Goal: Task Accomplishment & Management: Manage account settings

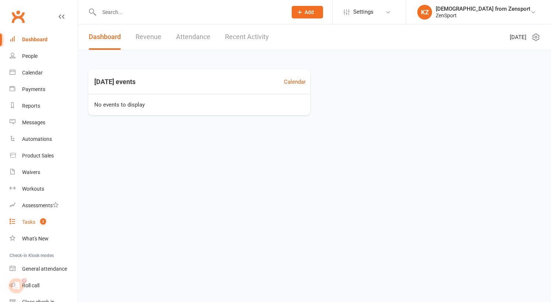
click at [32, 221] on div "Tasks" at bounding box center [28, 222] width 13 height 6
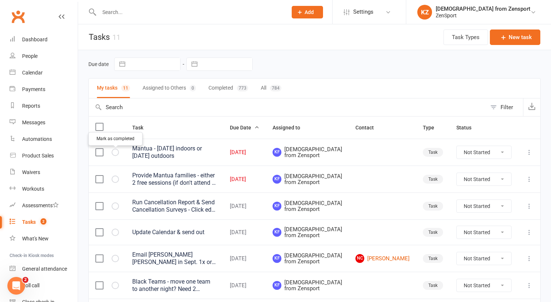
click at [0, 0] on icon "button" at bounding box center [0, 0] width 0 height 0
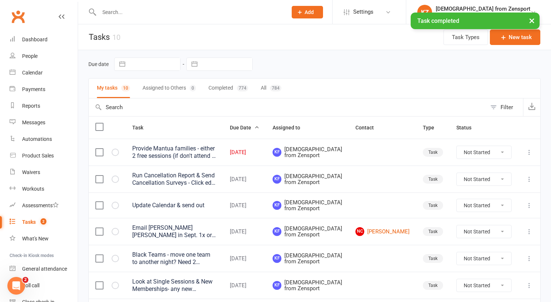
click at [166, 152] on div "Provide Mantua families - either 2 free sessions (if don't attend in the fall) …" at bounding box center [174, 152] width 84 height 15
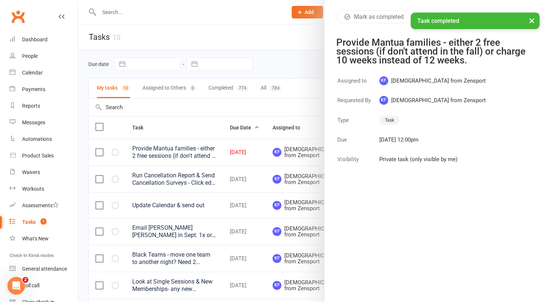
click at [534, 19] on button "×" at bounding box center [531, 21] width 13 height 16
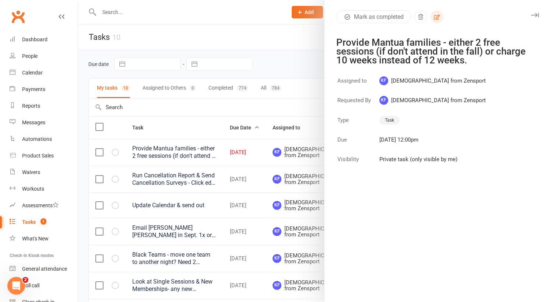
click at [440, 15] on icon "button" at bounding box center [437, 17] width 7 height 7
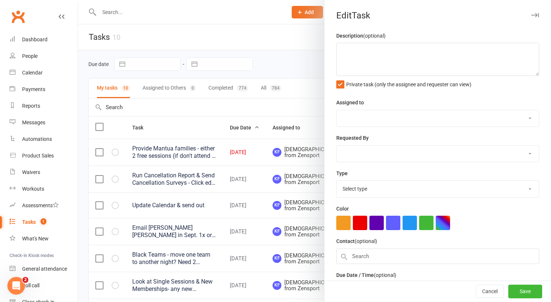
type textarea "Provide Mantua families - either 2 free sessions (if don't attend in the fall) …"
select select "43198"
select select "9788"
type input "[DATE]"
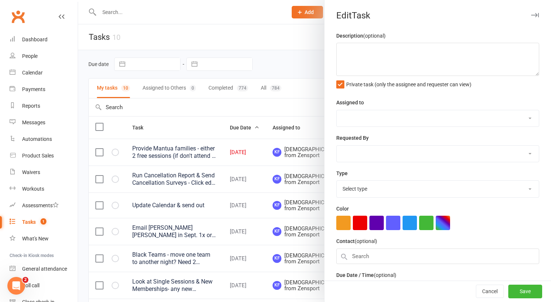
type input "12:00pm"
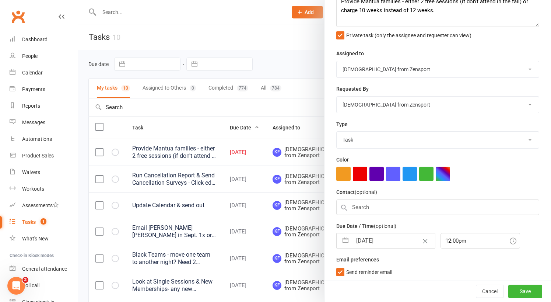
select select "6"
select select "2025"
select select "7"
select select "2025"
select select "8"
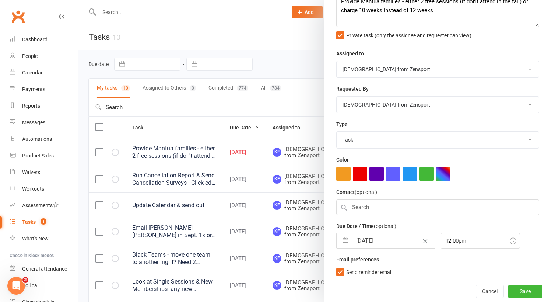
select select "2025"
click at [371, 243] on input "[DATE]" at bounding box center [393, 240] width 83 height 15
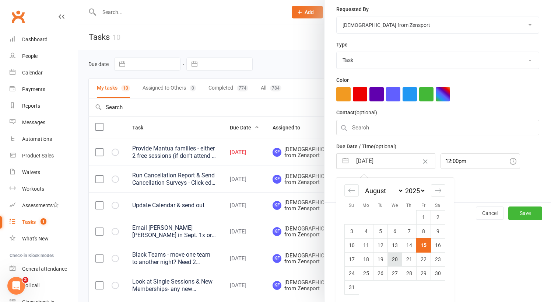
scroll to position [128, 0]
click at [380, 257] on td "19" at bounding box center [380, 259] width 14 height 14
type input "19 Aug 2025"
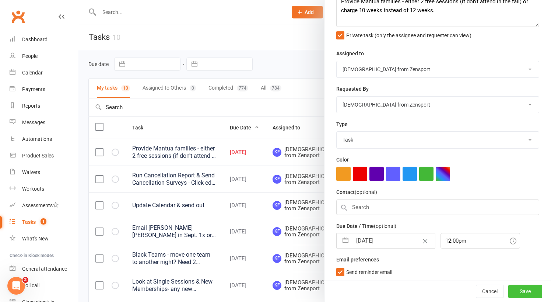
click at [522, 288] on button "Save" at bounding box center [525, 291] width 34 height 13
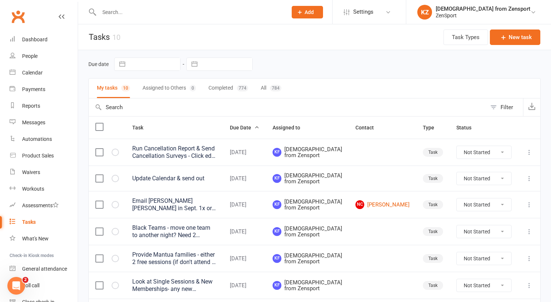
click at [196, 266] on div "Provide Mantua families - either 2 free sessions (if don't attend in the fall) …" at bounding box center [174, 258] width 84 height 15
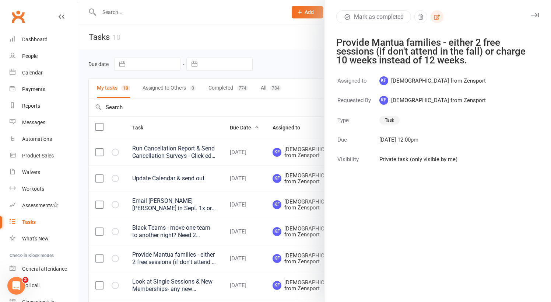
click at [437, 16] on icon "button" at bounding box center [437, 17] width 7 height 7
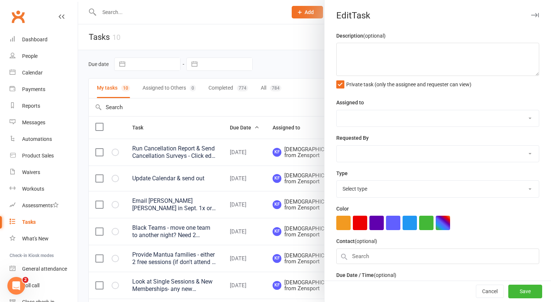
type textarea "Provide Mantua families - either 2 free sessions (if don't attend in the fall) …"
select select "43198"
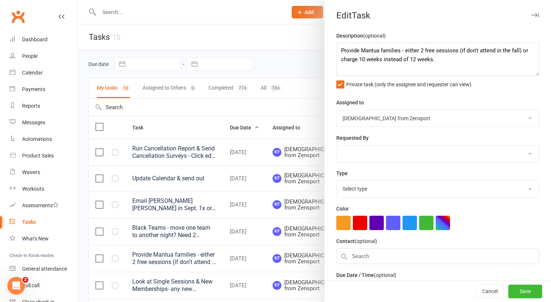
select select "43198"
type input "19 Aug 2025"
type input "12:00pm"
select select "9788"
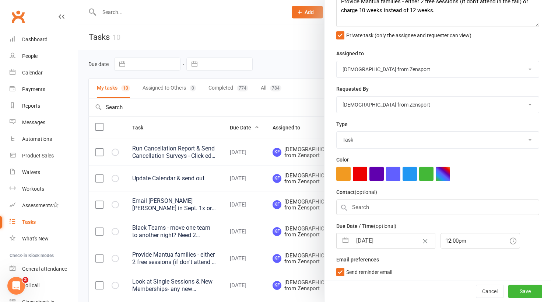
click at [380, 237] on input "19 Aug 2025" at bounding box center [393, 240] width 83 height 15
select select "6"
select select "2025"
select select "7"
select select "2025"
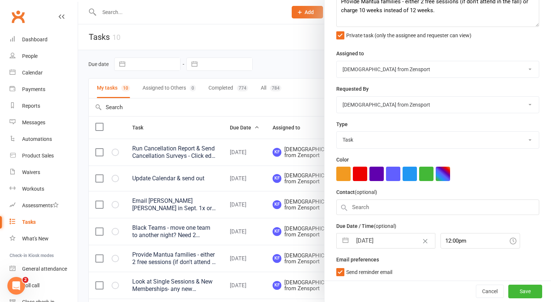
select select "8"
select select "2025"
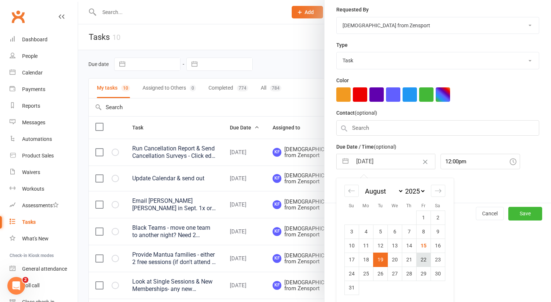
click at [425, 259] on td "22" at bounding box center [423, 259] width 14 height 14
type input "22 Aug 2025"
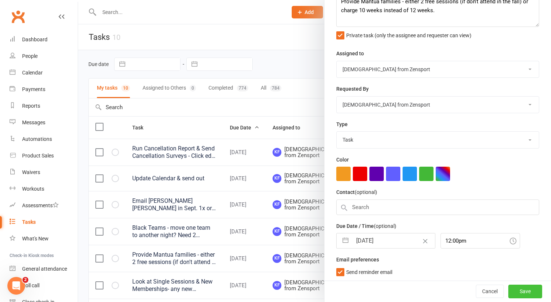
click at [515, 287] on button "Save" at bounding box center [525, 291] width 34 height 13
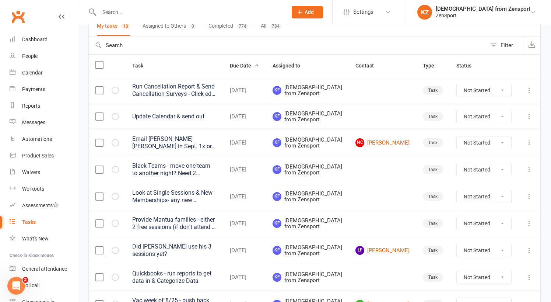
scroll to position [64, 0]
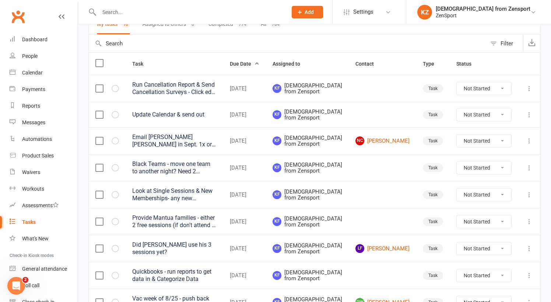
click at [195, 229] on div "Provide Mantua families - either 2 free sessions (if don't attend in the fall) …" at bounding box center [174, 221] width 84 height 15
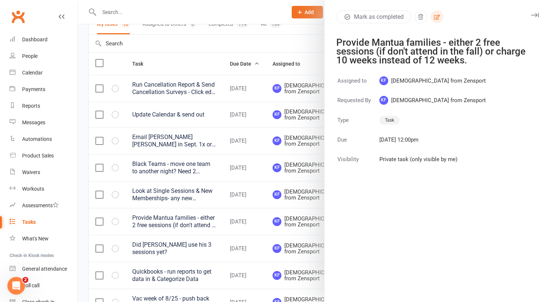
click at [440, 16] on icon "button" at bounding box center [437, 16] width 6 height 5
select select "43198"
select select "9788"
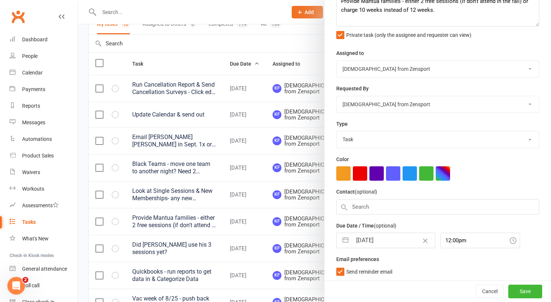
scroll to position [49, 0]
click at [398, 242] on input "22 Aug 2025" at bounding box center [393, 240] width 83 height 15
select select "6"
select select "2025"
select select "7"
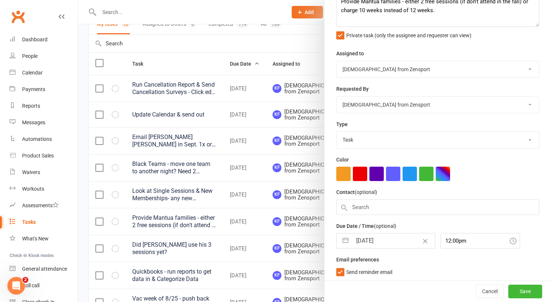
select select "2025"
select select "8"
select select "2025"
click at [535, 292] on button "Save" at bounding box center [525, 291] width 34 height 13
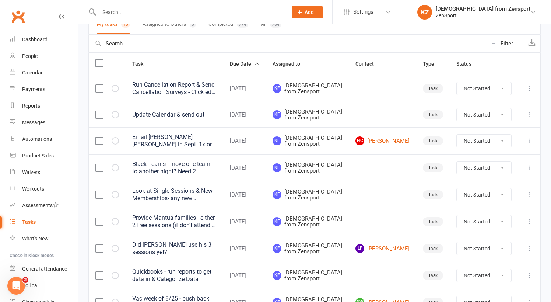
click at [314, 12] on span "Add" at bounding box center [309, 12] width 9 height 6
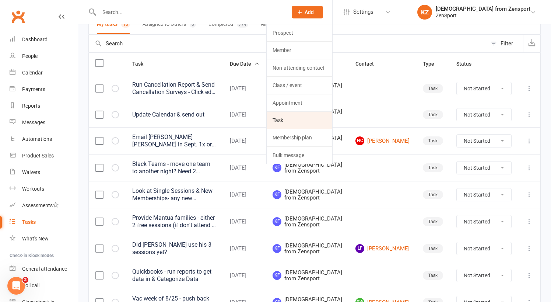
click at [323, 118] on link "Task" at bounding box center [300, 120] width 66 height 17
select select "43198"
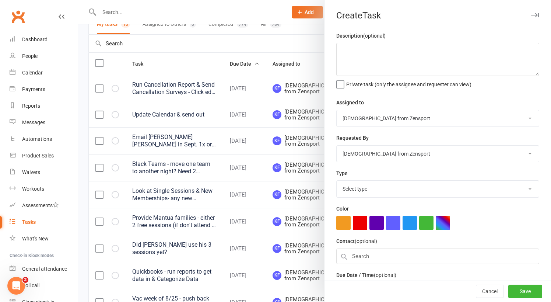
click at [356, 42] on div "Description (optional) Private task (only the assignee and requester can view)" at bounding box center [437, 59] width 203 height 56
click at [354, 50] on textarea at bounding box center [437, 59] width 203 height 33
type textarea "Send out summer clinic results."
click at [344, 81] on label "Private task (only the assignee and requester can view)" at bounding box center [403, 82] width 135 height 7
click at [344, 79] on input "Private task (only the assignee and requester can view)" at bounding box center [403, 79] width 135 height 0
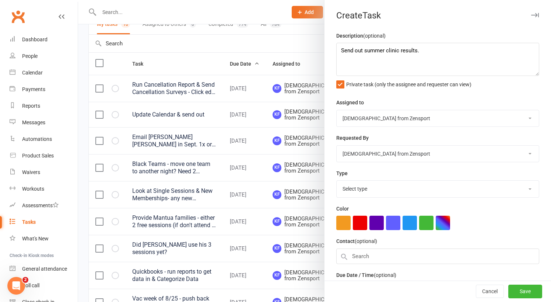
select select "9788"
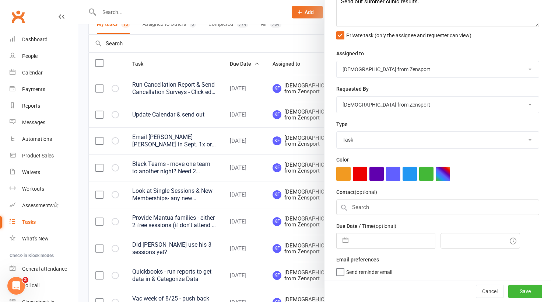
click at [373, 242] on input "text" at bounding box center [393, 240] width 83 height 15
select select "6"
select select "2025"
select select "7"
select select "2025"
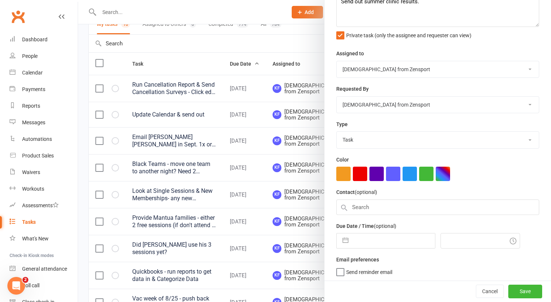
select select "8"
select select "2025"
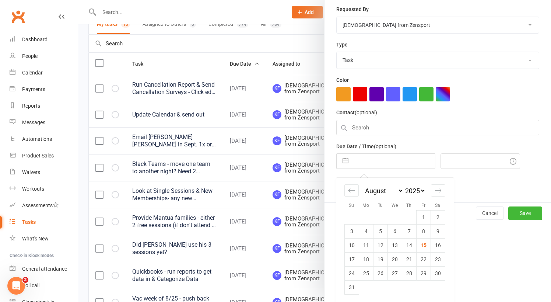
scroll to position [128, 0]
click at [367, 253] on td "18" at bounding box center [366, 259] width 14 height 14
type input "[DATE]"
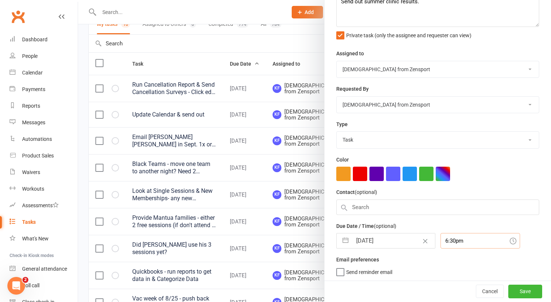
click at [448, 239] on input "6:30pm" at bounding box center [481, 240] width 80 height 15
click at [451, 257] on div "9:30am" at bounding box center [480, 258] width 79 height 12
type input "9:30am"
click at [347, 271] on span "Send reminder email" at bounding box center [369, 270] width 46 height 8
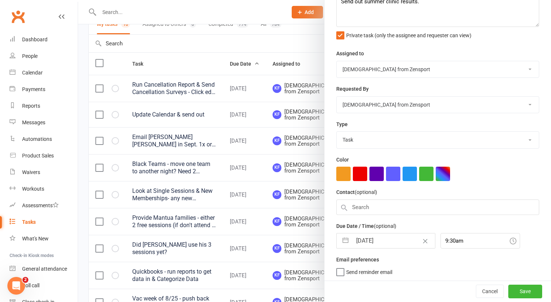
click at [347, 266] on input "Send reminder email" at bounding box center [364, 266] width 56 height 0
click at [539, 288] on button "Save" at bounding box center [525, 291] width 34 height 13
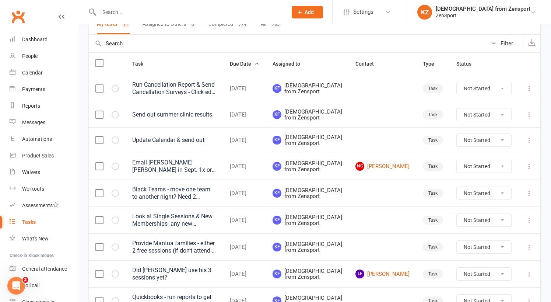
click at [125, 10] on input "text" at bounding box center [189, 12] width 185 height 10
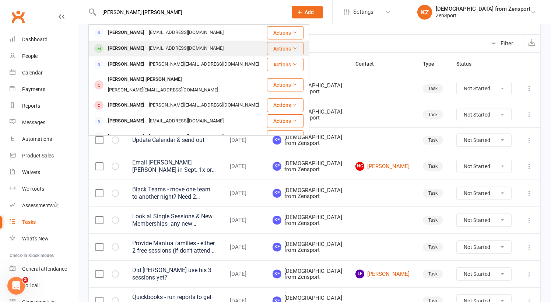
type input "harry sm"
click at [127, 49] on div "Harry Smith" at bounding box center [126, 48] width 41 height 11
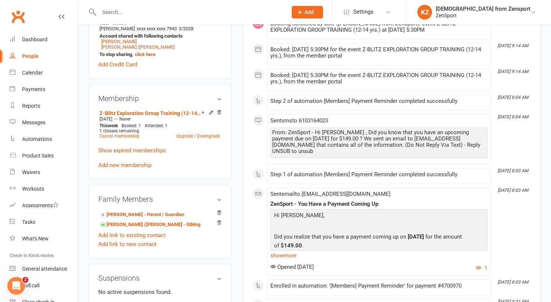
scroll to position [260, 0]
click at [134, 161] on link "Add new membership" at bounding box center [124, 164] width 53 height 7
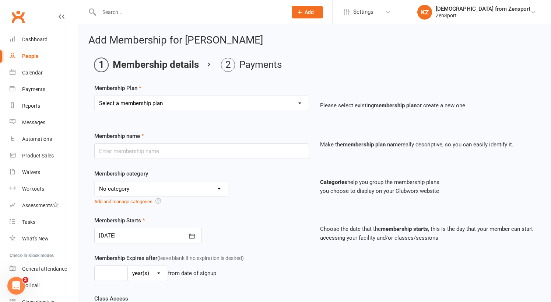
select select "7"
type input "Free Session"
select select "2"
type input "1"
select select "2"
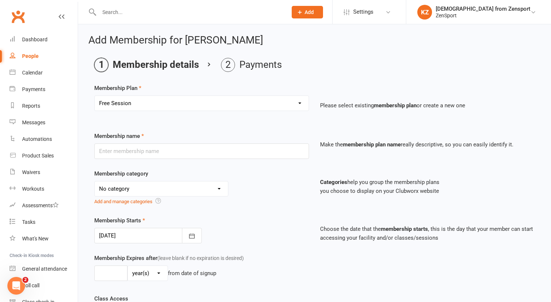
type input "1"
click at [195, 230] on button "button" at bounding box center [192, 235] width 20 height 15
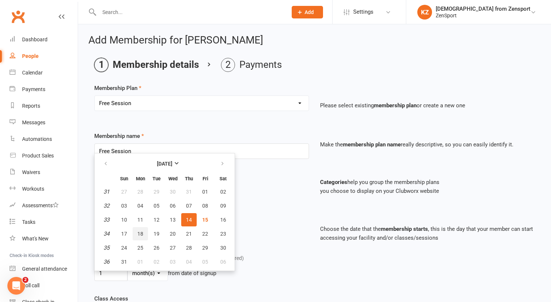
click at [137, 234] on span "18" at bounding box center [140, 234] width 6 height 6
type input "[DATE]"
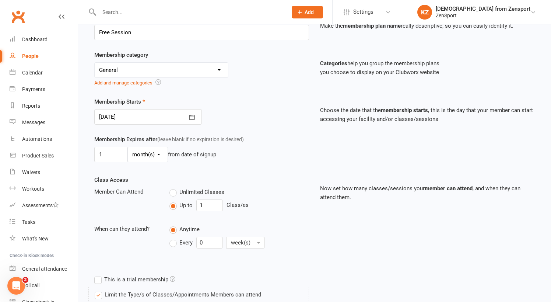
scroll to position [139, 0]
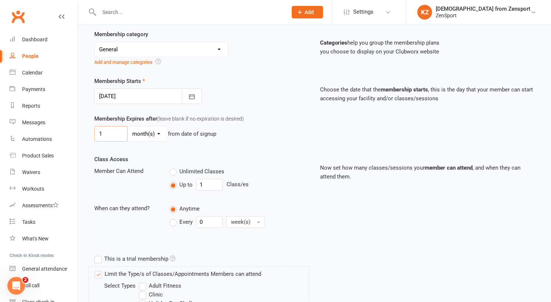
click at [109, 133] on input "1" at bounding box center [110, 133] width 33 height 15
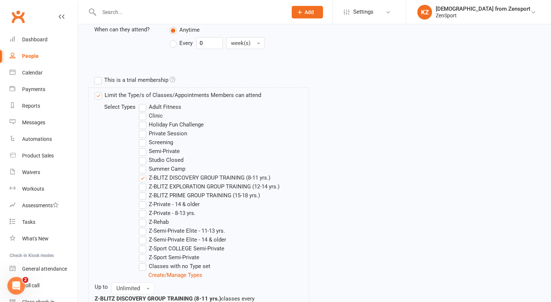
scroll to position [328, 0]
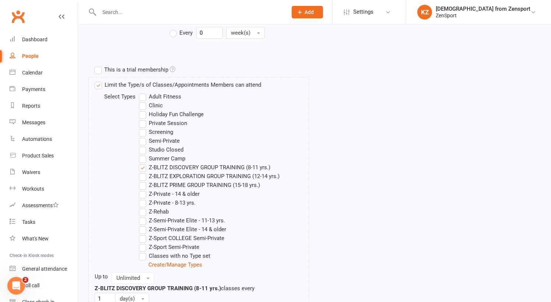
type input "2"
click at [141, 167] on label "Z-BLITZ DISCOVERY GROUP TRAINING (8-11 yrs.)" at bounding box center [205, 167] width 132 height 9
click at [141, 163] on input "Z-BLITZ DISCOVERY GROUP TRAINING (8-11 yrs.)" at bounding box center [141, 163] width 5 height 0
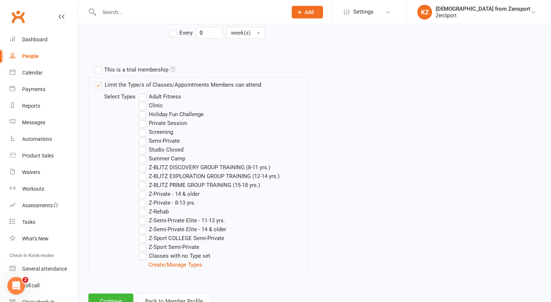
click at [142, 174] on label "Z-BLITZ EXPLORATION GROUP TRAINING (12-14 yrs.)" at bounding box center [209, 176] width 141 height 9
click at [142, 172] on input "Z-BLITZ EXPLORATION GROUP TRAINING (12-14 yrs.)" at bounding box center [141, 172] width 5 height 0
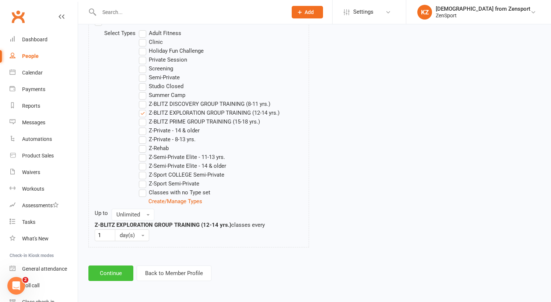
scroll to position [397, 0]
click at [116, 265] on button "Continue" at bounding box center [110, 272] width 45 height 15
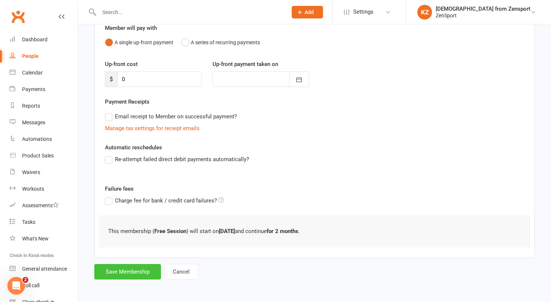
scroll to position [76, 0]
click at [142, 264] on button "Save Membership" at bounding box center [127, 271] width 67 height 15
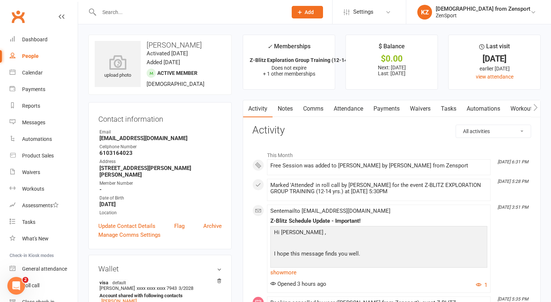
click at [109, 9] on input "text" at bounding box center [189, 12] width 185 height 10
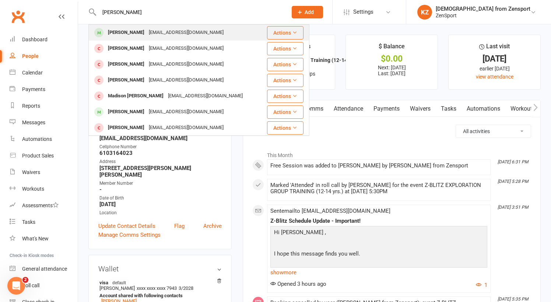
type input "madison l"
click at [120, 33] on div "Madison Lasecki" at bounding box center [126, 32] width 41 height 11
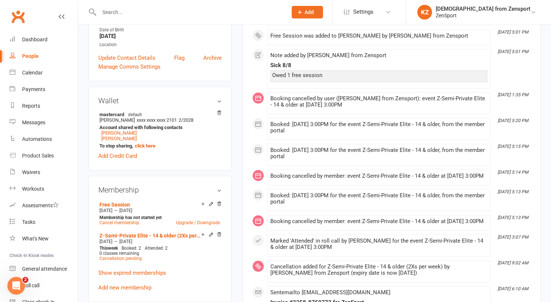
scroll to position [182, 0]
click at [125, 203] on link "Free Session" at bounding box center [114, 204] width 31 height 6
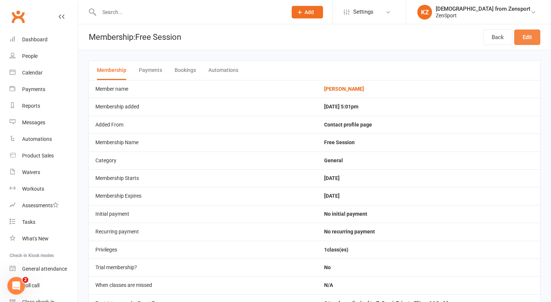
click at [533, 35] on link "Edit" at bounding box center [527, 36] width 26 height 15
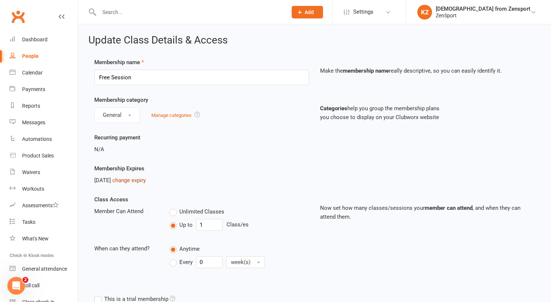
click at [141, 179] on link "change expiry" at bounding box center [129, 180] width 34 height 7
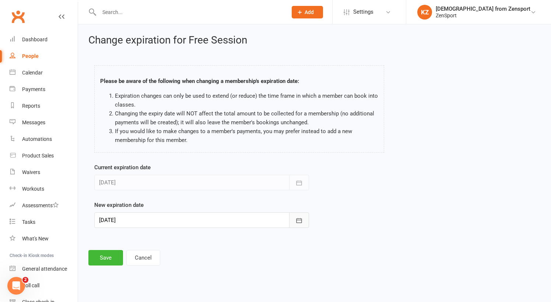
click at [304, 218] on button "button" at bounding box center [299, 219] width 20 height 15
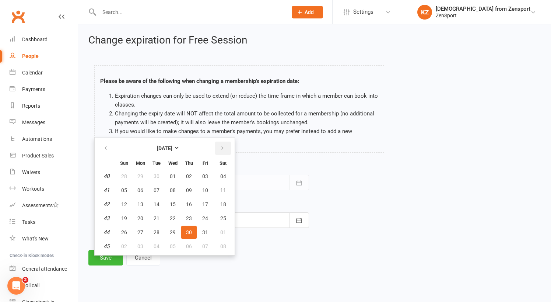
click at [223, 144] on button "button" at bounding box center [223, 147] width 16 height 13
click at [225, 231] on span "29" at bounding box center [223, 232] width 6 height 6
type input "29 Nov 2025"
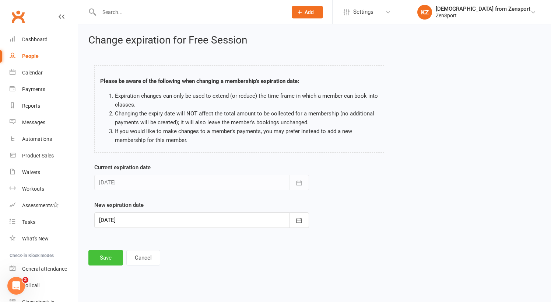
click at [104, 250] on button "Save" at bounding box center [105, 257] width 35 height 15
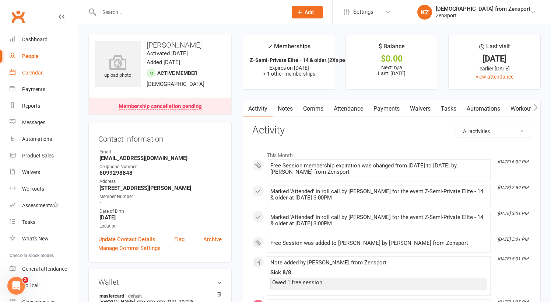
click at [31, 70] on div "Calendar" at bounding box center [32, 73] width 21 height 6
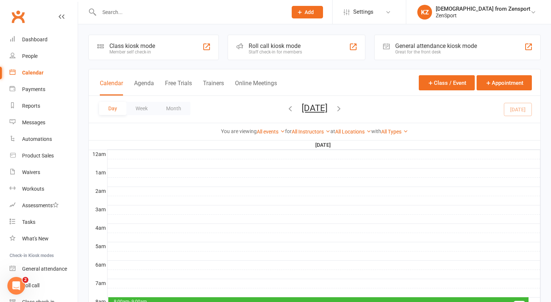
click at [327, 105] on button "[DATE]" at bounding box center [315, 108] width 26 height 10
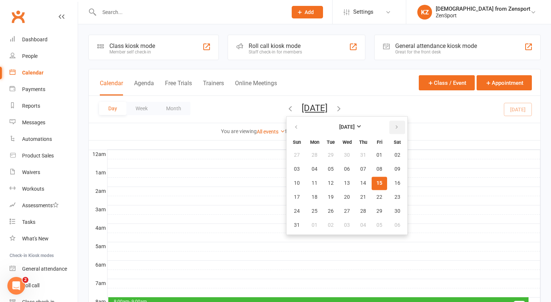
click at [394, 125] on icon "button" at bounding box center [396, 127] width 5 height 6
click at [344, 167] on span "10" at bounding box center [347, 169] width 6 height 6
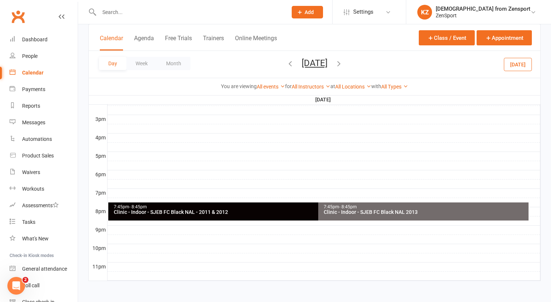
scroll to position [318, 0]
click at [372, 204] on div "7:45pm - 8:45pm" at bounding box center [425, 206] width 204 height 5
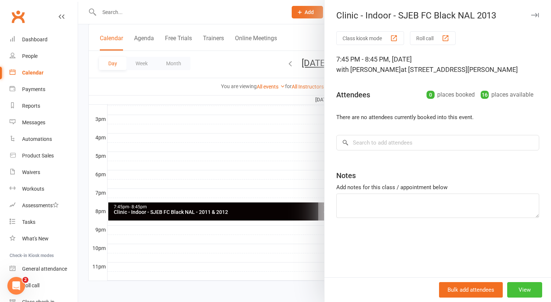
click at [526, 290] on button "View" at bounding box center [524, 289] width 35 height 15
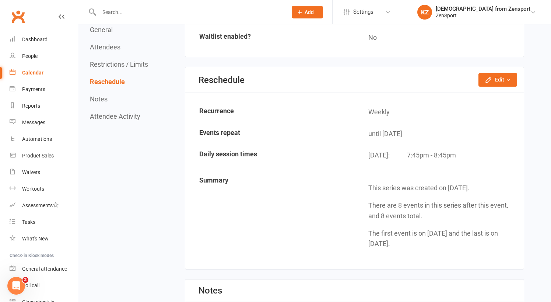
scroll to position [529, 0]
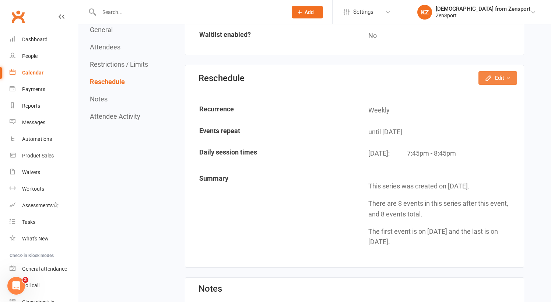
click at [492, 74] on icon "button" at bounding box center [488, 77] width 7 height 7
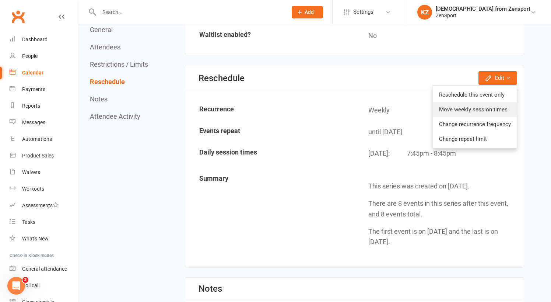
click at [482, 104] on link "Move weekly session times" at bounding box center [475, 109] width 84 height 15
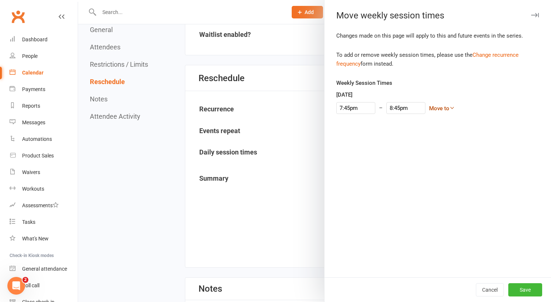
click at [432, 107] on link "Move to" at bounding box center [442, 108] width 26 height 7
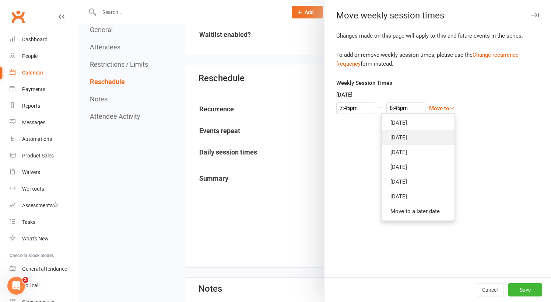
click at [407, 133] on link "[DATE]" at bounding box center [418, 137] width 73 height 15
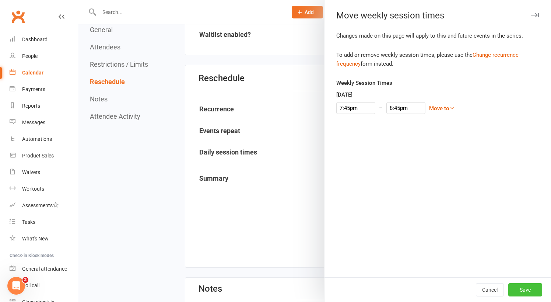
click at [531, 286] on button "Save" at bounding box center [525, 289] width 34 height 13
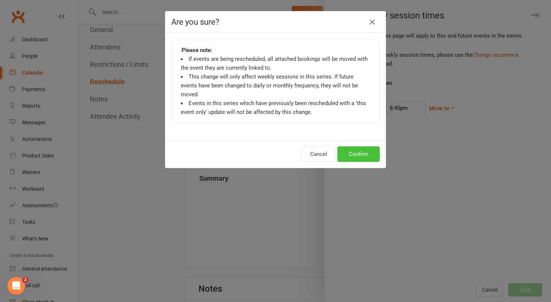
click at [358, 146] on button "Confirm" at bounding box center [358, 153] width 42 height 15
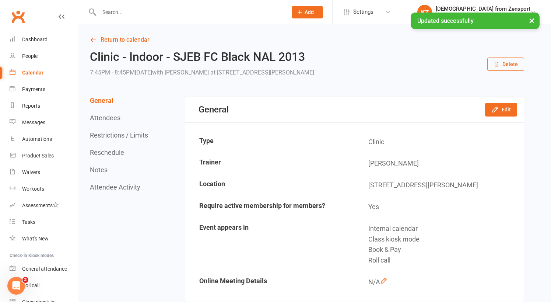
scroll to position [0, 0]
click at [135, 38] on link "Return to calendar" at bounding box center [307, 40] width 434 height 10
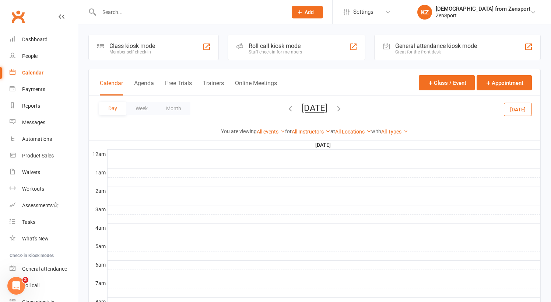
click at [515, 105] on button "[DATE]" at bounding box center [518, 108] width 28 height 13
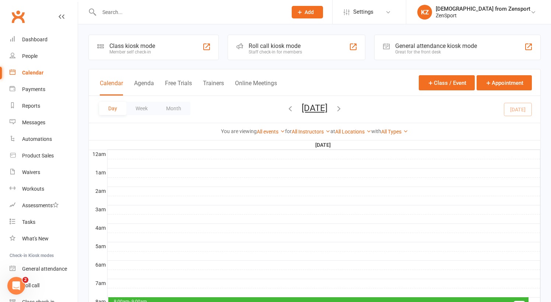
click at [309, 108] on button "[DATE]" at bounding box center [315, 108] width 26 height 10
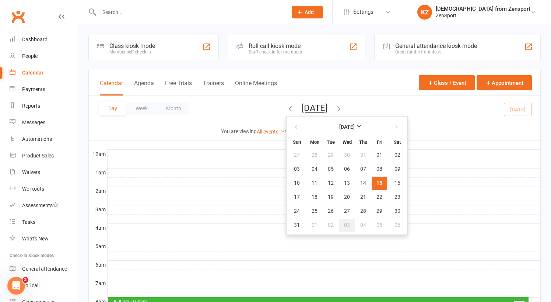
click at [344, 223] on span "03" at bounding box center [347, 225] width 6 height 6
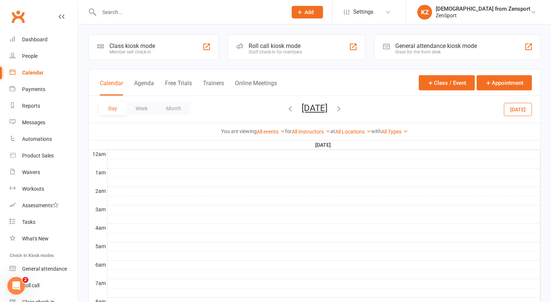
click at [327, 107] on button "[DATE]" at bounding box center [315, 108] width 26 height 10
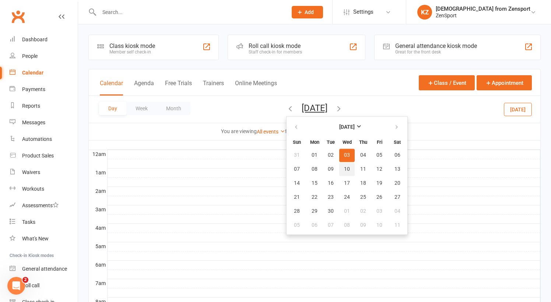
click at [339, 165] on button "10" at bounding box center [346, 168] width 15 height 13
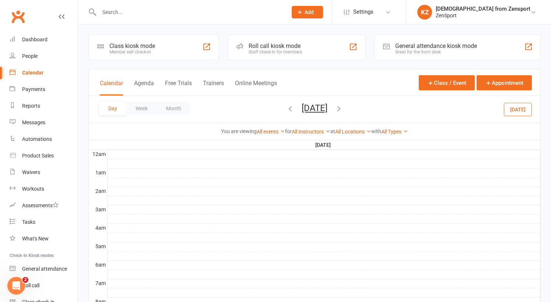
click at [302, 103] on button "[DATE]" at bounding box center [315, 108] width 26 height 10
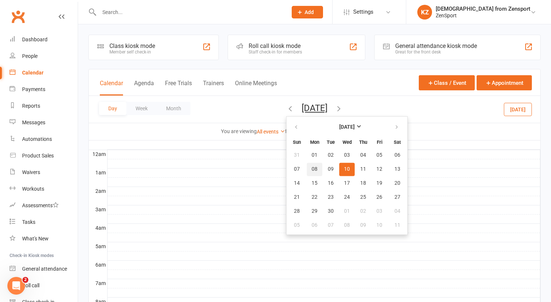
click at [312, 168] on span "08" at bounding box center [315, 169] width 6 height 6
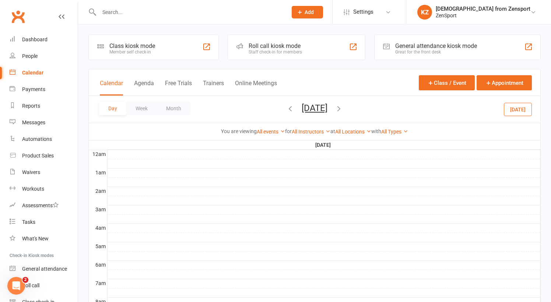
click at [302, 105] on button "[DATE]" at bounding box center [315, 108] width 26 height 10
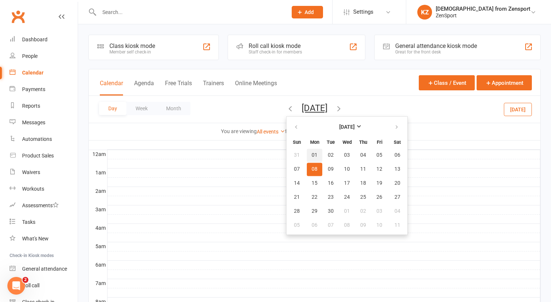
click at [312, 153] on span "01" at bounding box center [315, 155] width 6 height 6
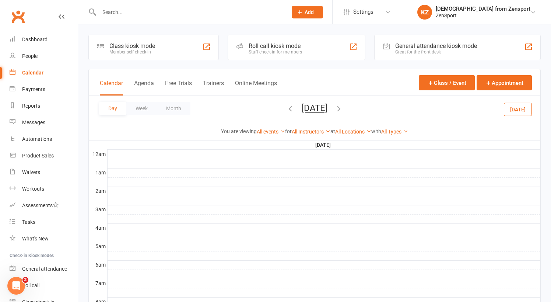
click at [306, 105] on button "[DATE]" at bounding box center [315, 108] width 26 height 10
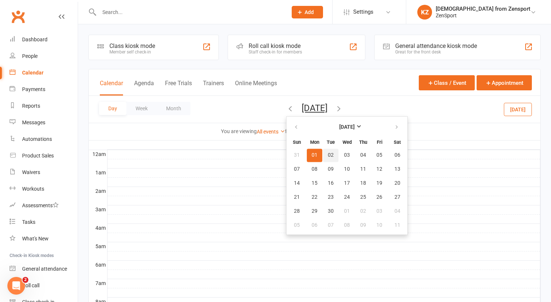
click at [323, 150] on button "02" at bounding box center [330, 154] width 15 height 13
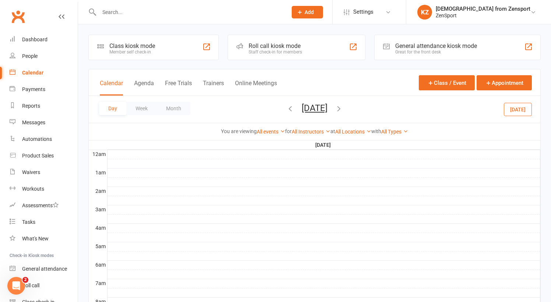
click at [314, 106] on button "[DATE]" at bounding box center [315, 108] width 26 height 10
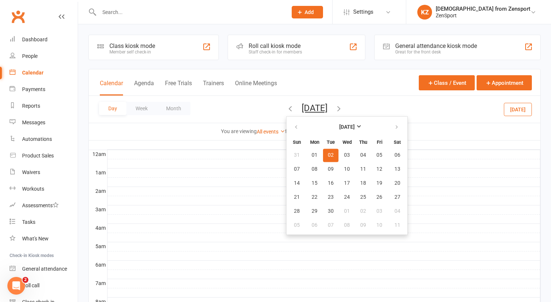
click at [222, 212] on div at bounding box center [324, 209] width 433 height 9
click at [232, 173] on div at bounding box center [324, 172] width 433 height 9
click at [225, 106] on div "Day Week Month [DATE] [DATE] Sun Mon Tue Wed Thu Fri Sat 31 01 02 03 04 05 06 0…" at bounding box center [315, 109] width 452 height 27
click at [249, 205] on div at bounding box center [324, 209] width 433 height 9
click at [307, 106] on button "[DATE]" at bounding box center [315, 108] width 26 height 10
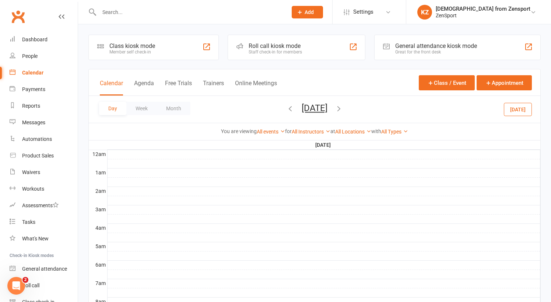
click at [522, 111] on button "[DATE]" at bounding box center [518, 108] width 28 height 13
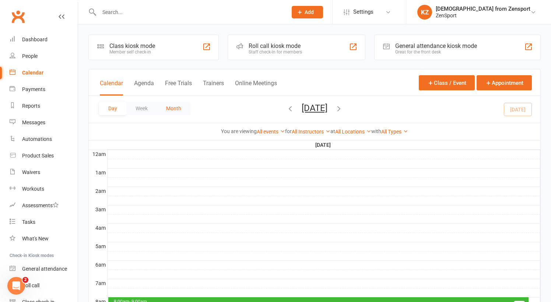
click at [176, 105] on button "Month" at bounding box center [174, 108] width 34 height 13
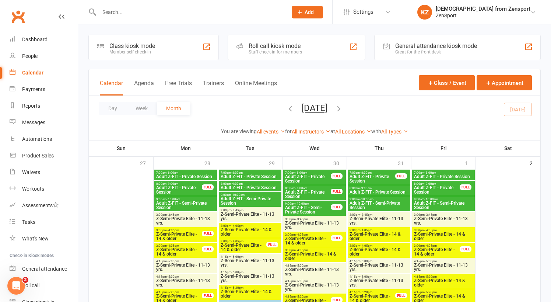
click at [343, 107] on icon "button" at bounding box center [339, 108] width 8 height 8
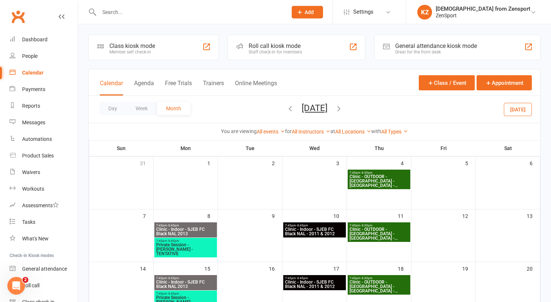
click at [286, 108] on icon "button" at bounding box center [290, 108] width 8 height 8
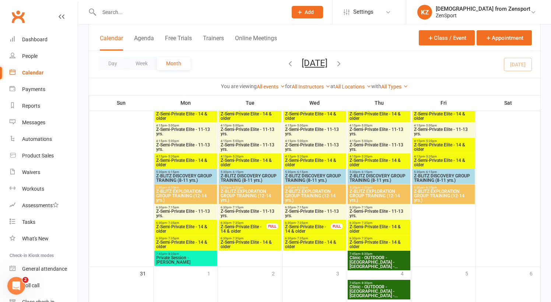
scroll to position [1119, 0]
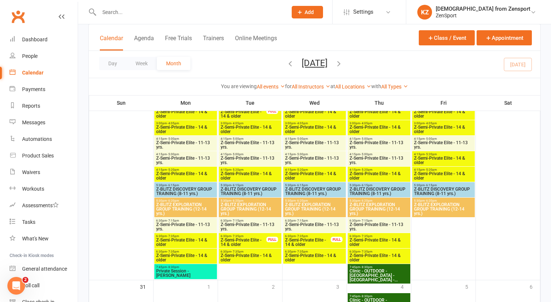
click at [343, 62] on icon "button" at bounding box center [339, 63] width 8 height 8
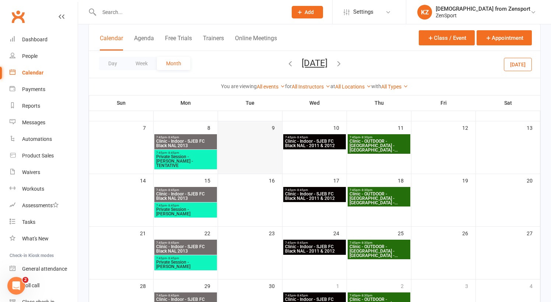
scroll to position [90, 0]
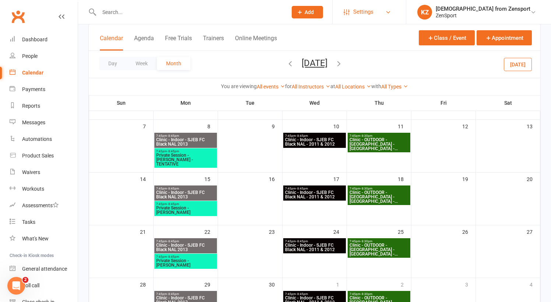
click at [374, 10] on span "Settings" at bounding box center [363, 12] width 20 height 17
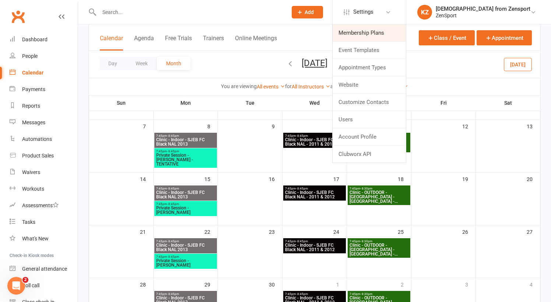
click at [390, 32] on link "Membership Plans" at bounding box center [369, 32] width 73 height 17
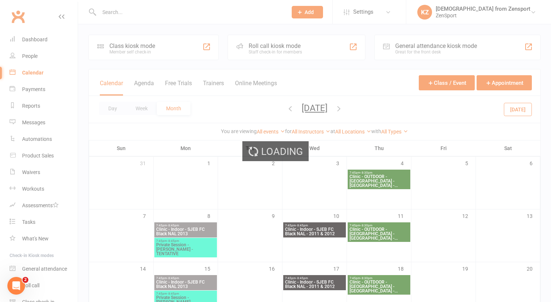
select select "100"
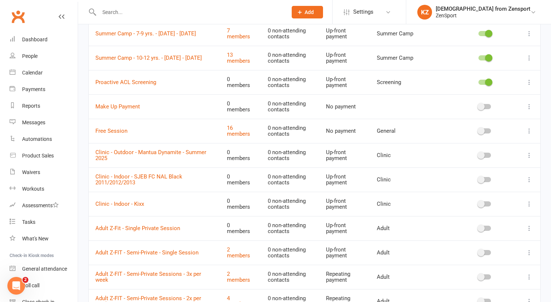
scroll to position [861, 0]
click at [530, 175] on icon at bounding box center [529, 178] width 7 height 7
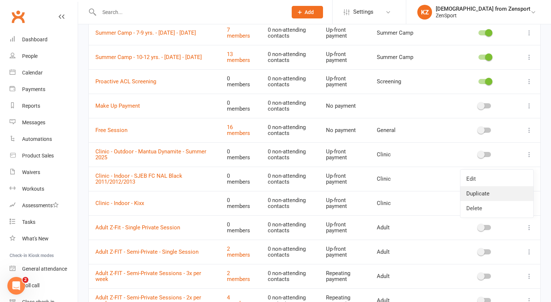
click at [490, 193] on link "Duplicate" at bounding box center [496, 193] width 73 height 15
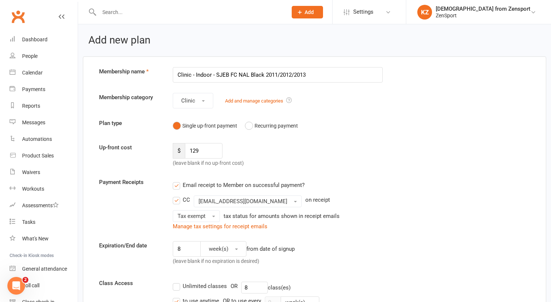
drag, startPoint x: 293, startPoint y: 74, endPoint x: 264, endPoint y: 74, distance: 28.7
click at [264, 74] on input "Clinic - Indoor - SJEB FC NAL Black 2011/2012/2013" at bounding box center [278, 74] width 210 height 15
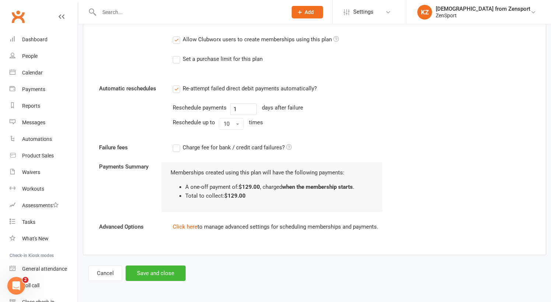
scroll to position [600, 0]
type input "Clinic - Indoor - SJEB FC NAL Black 2013"
click at [188, 223] on link "Click here" at bounding box center [185, 226] width 25 height 7
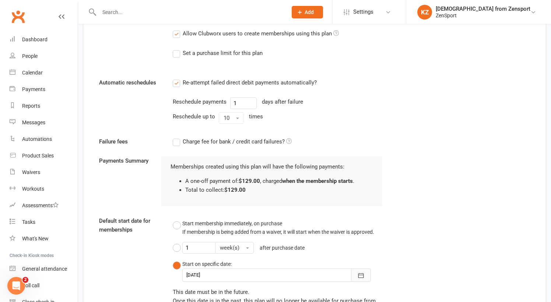
click at [351, 268] on button "button" at bounding box center [361, 274] width 20 height 13
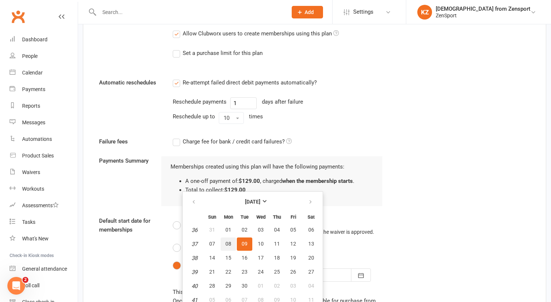
click at [231, 241] on span "08" at bounding box center [228, 244] width 6 height 6
type input "[DATE]"
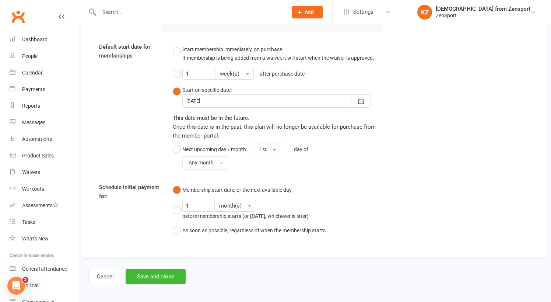
scroll to position [773, 0]
click at [162, 269] on button "Save and close" at bounding box center [156, 276] width 60 height 15
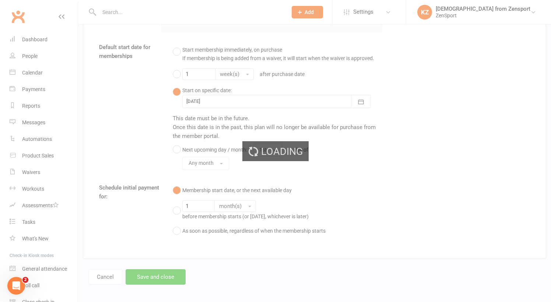
select select "100"
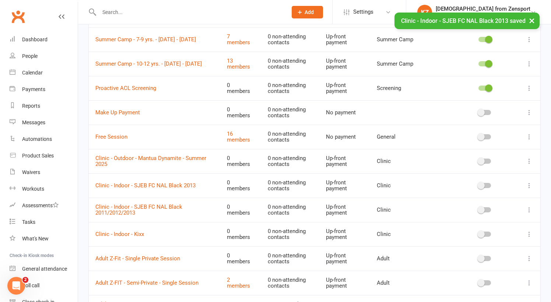
scroll to position [854, 0]
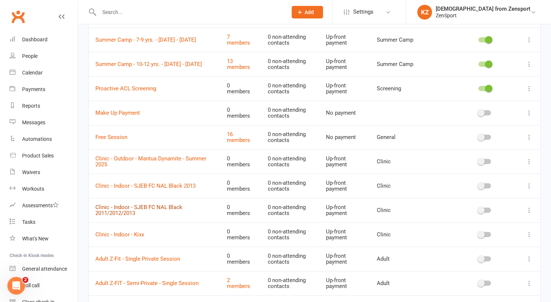
click at [164, 204] on link "Clinic - Indoor - SJEB FC NAL Black 2011/2012/2013" at bounding box center [138, 210] width 87 height 13
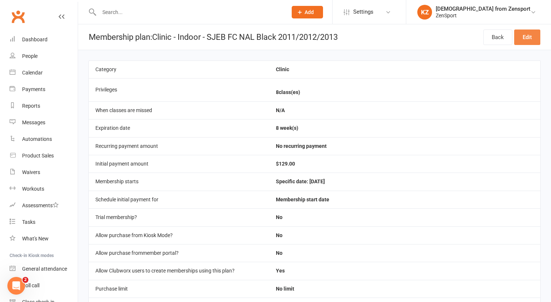
click at [536, 33] on link "Edit" at bounding box center [527, 36] width 26 height 15
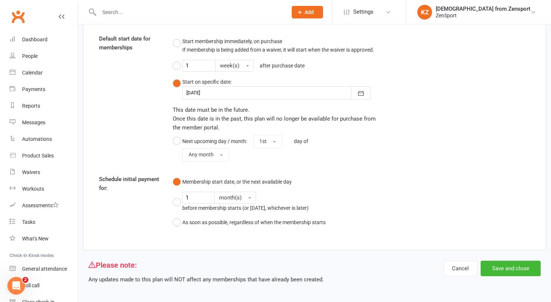
scroll to position [781, 0]
type input "Clinic - Indoor - SJEB FC NAL Black 2011/2012"
click at [496, 261] on button "Save and close" at bounding box center [511, 268] width 60 height 15
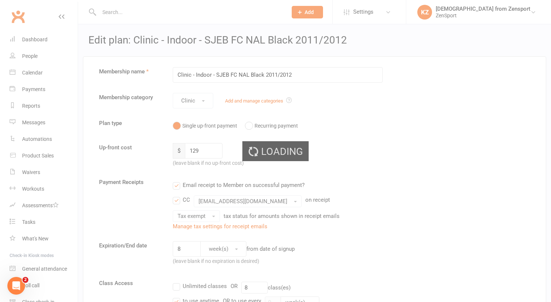
select select "100"
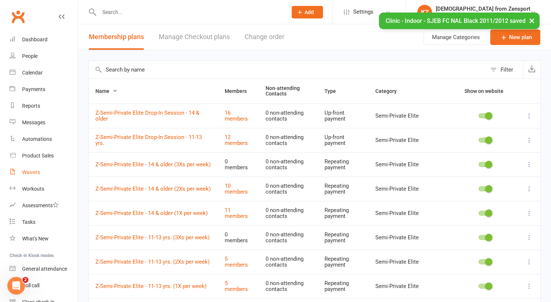
click at [34, 171] on div "Waivers" at bounding box center [31, 172] width 18 height 6
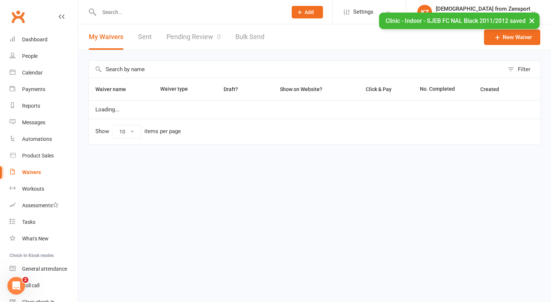
select select "100"
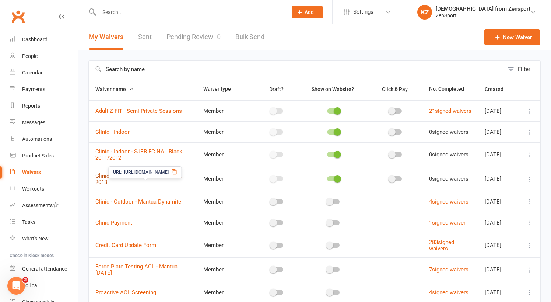
click at [165, 183] on link "Clinic - Indoor - SJEB FC NAL Black 2013" at bounding box center [138, 178] width 87 height 13
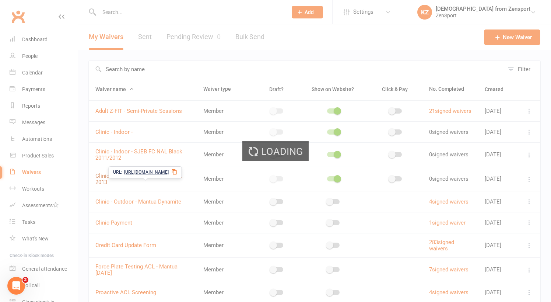
select select "applies_to_all_signees"
select select "select"
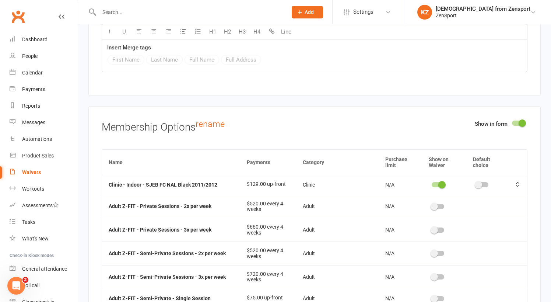
scroll to position [2827, 0]
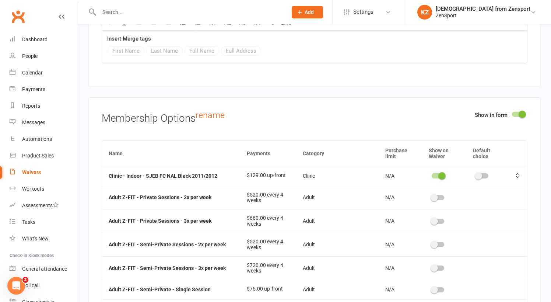
click at [440, 173] on div at bounding box center [438, 175] width 13 height 5
click at [432, 175] on input "checkbox" at bounding box center [432, 175] width 0 height 0
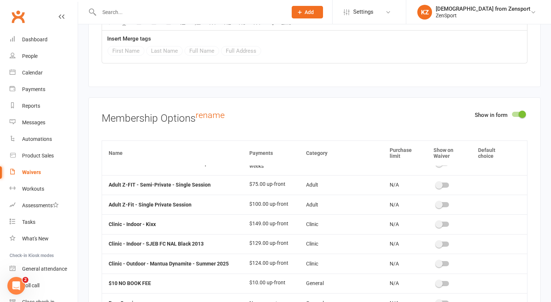
scroll to position [105, 0]
click at [449, 241] on div at bounding box center [443, 243] width 13 height 5
click at [437, 242] on input "checkbox" at bounding box center [437, 242] width 0 height 0
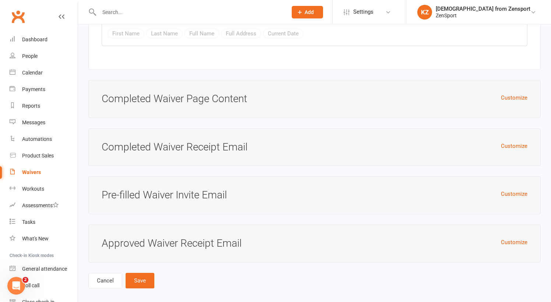
scroll to position [3874, 0]
click at [143, 273] on button "Save" at bounding box center [140, 280] width 29 height 15
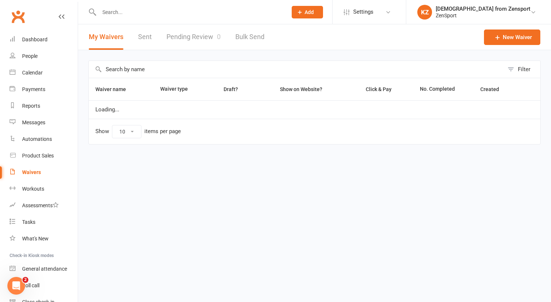
select select "100"
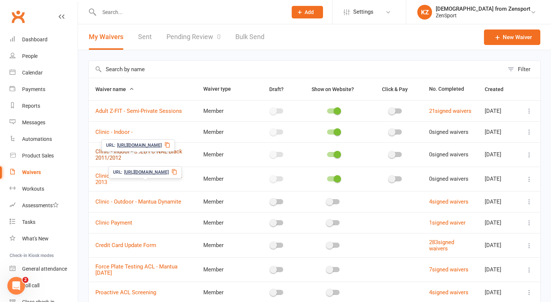
click at [167, 156] on link "Clinic - Indoor - SJEB FC NAL Black 2011/2012" at bounding box center [138, 154] width 87 height 13
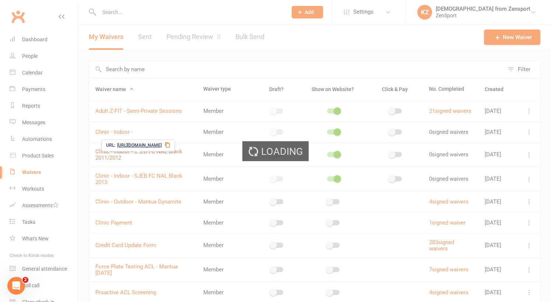
select select "applies_to_all_signees"
select select "select"
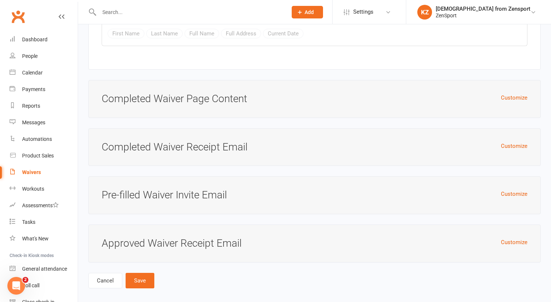
scroll to position [3874, 0]
click at [142, 273] on button "Save" at bounding box center [140, 280] width 29 height 15
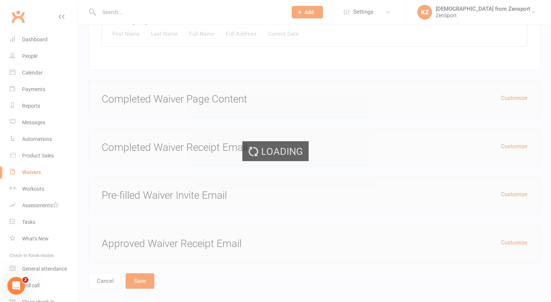
select select "100"
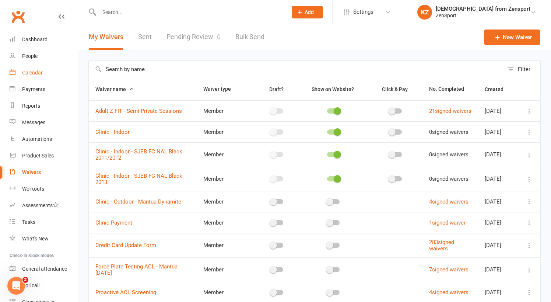
click at [38, 71] on div "Calendar" at bounding box center [32, 73] width 21 height 6
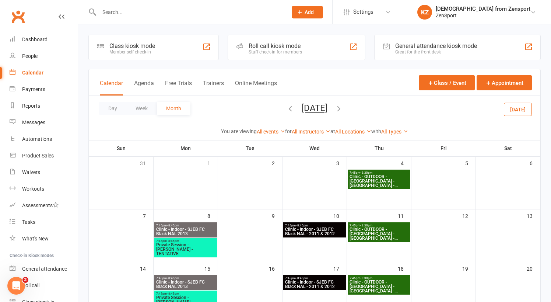
click at [523, 106] on button "[DATE]" at bounding box center [518, 108] width 28 height 13
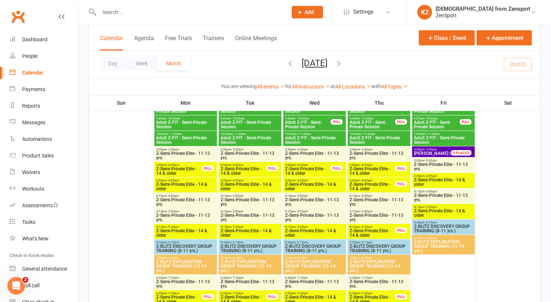
scroll to position [873, 0]
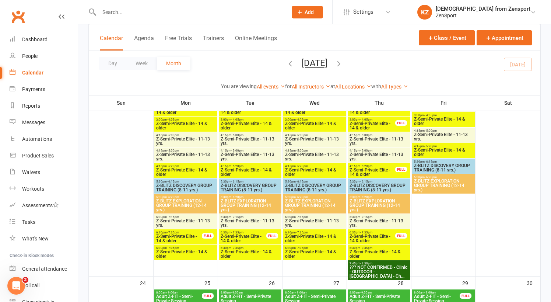
click at [191, 181] on span "5:30pm - 6:15pm" at bounding box center [186, 181] width 60 height 3
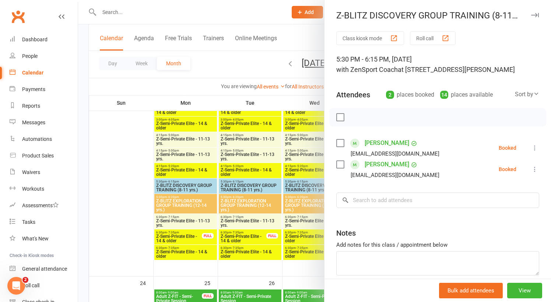
click at [232, 183] on div at bounding box center [314, 151] width 473 height 302
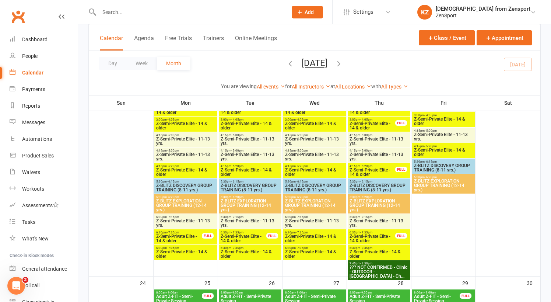
click at [196, 182] on span "5:30pm - 6:15pm" at bounding box center [186, 181] width 60 height 3
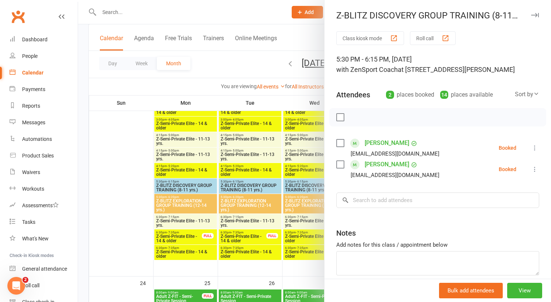
click at [534, 147] on icon at bounding box center [534, 147] width 7 height 7
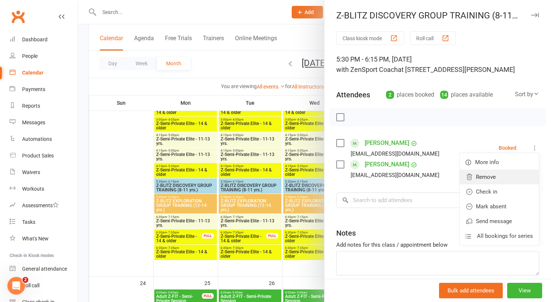
click at [493, 175] on link "Remove" at bounding box center [499, 176] width 79 height 15
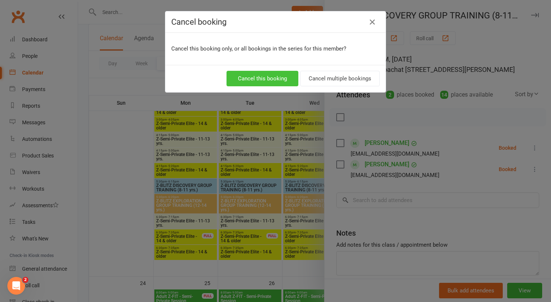
click at [263, 78] on button "Cancel this booking" at bounding box center [263, 78] width 72 height 15
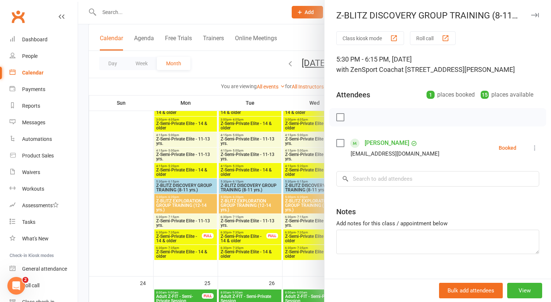
click at [534, 144] on icon at bounding box center [534, 147] width 7 height 7
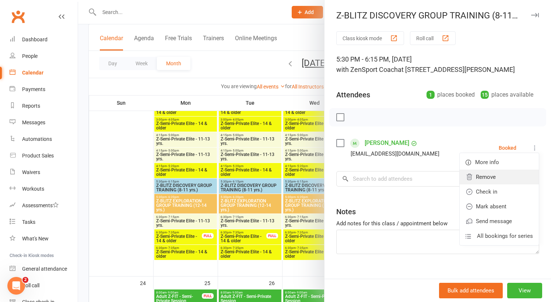
click at [483, 175] on link "Remove" at bounding box center [499, 176] width 79 height 15
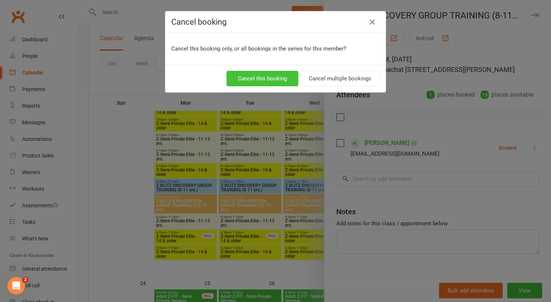
click at [274, 75] on button "Cancel this booking" at bounding box center [263, 78] width 72 height 15
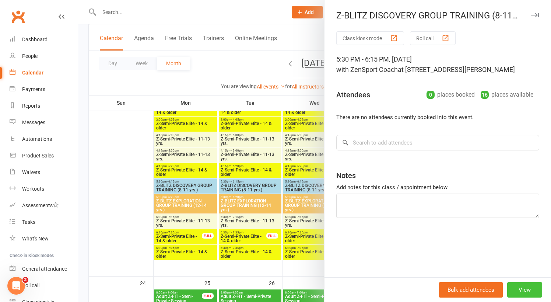
click at [525, 287] on button "View" at bounding box center [524, 289] width 35 height 15
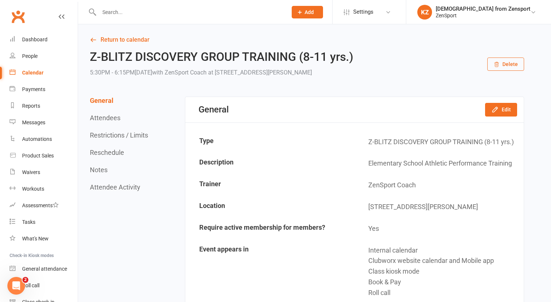
click at [508, 61] on button "Delete" at bounding box center [505, 63] width 37 height 13
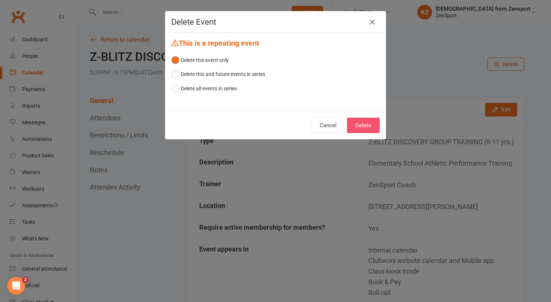
click at [367, 125] on button "Delete" at bounding box center [363, 125] width 33 height 15
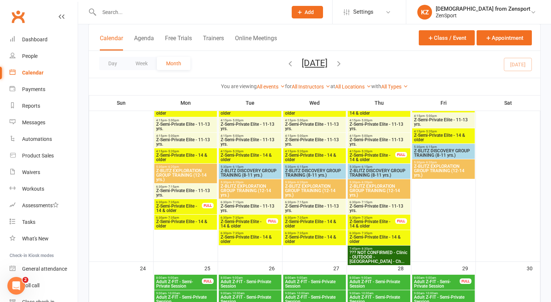
scroll to position [901, 0]
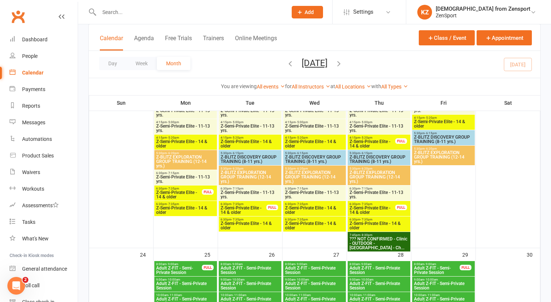
click at [313, 153] on span "5:30pm - 6:15pm" at bounding box center [315, 152] width 60 height 3
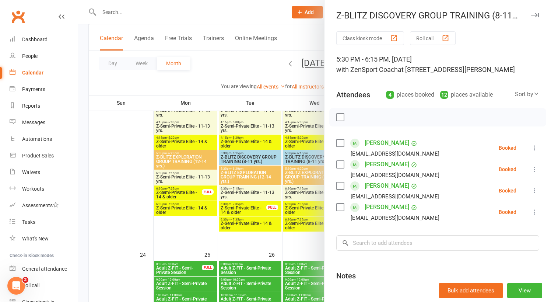
click at [343, 117] on label at bounding box center [339, 116] width 7 height 7
click at [405, 115] on icon "button" at bounding box center [403, 117] width 6 height 7
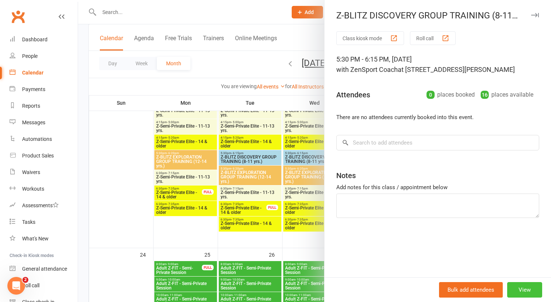
click at [531, 291] on button "View" at bounding box center [524, 289] width 35 height 15
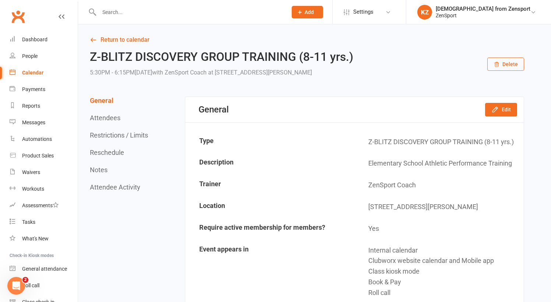
click at [505, 62] on button "Delete" at bounding box center [505, 63] width 37 height 13
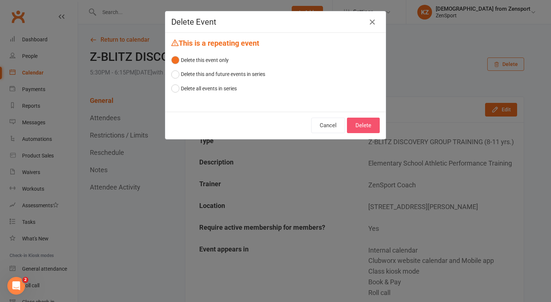
click at [364, 123] on button "Delete" at bounding box center [363, 125] width 33 height 15
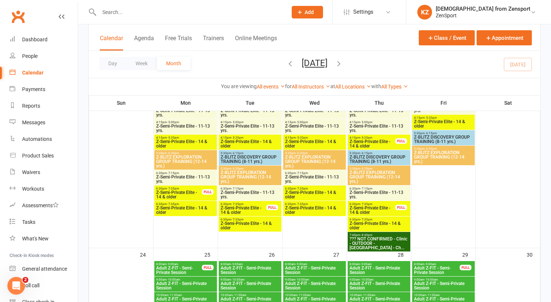
scroll to position [906, 0]
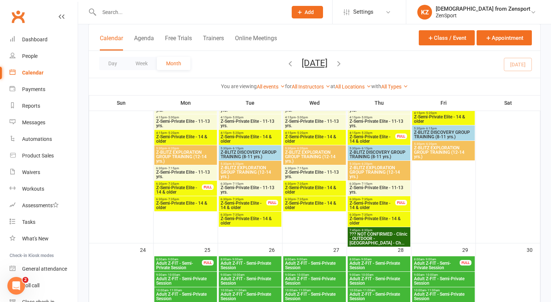
click at [442, 130] on span "Z-BLITZ DISCOVERY GROUP TRAINING (8-11 yrs.)" at bounding box center [444, 134] width 60 height 9
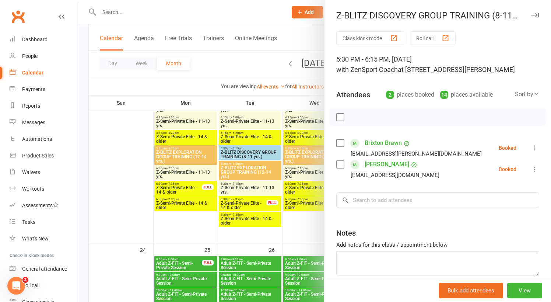
click at [340, 116] on label at bounding box center [339, 116] width 7 height 7
click at [403, 115] on icon "button" at bounding box center [403, 117] width 6 height 7
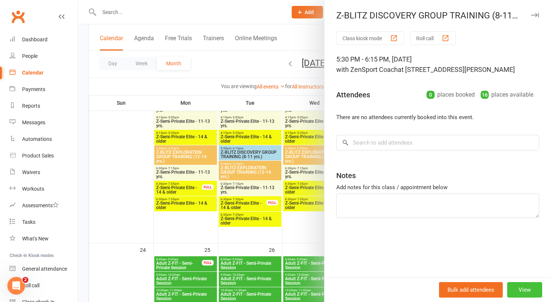
click at [525, 290] on button "View" at bounding box center [524, 289] width 35 height 15
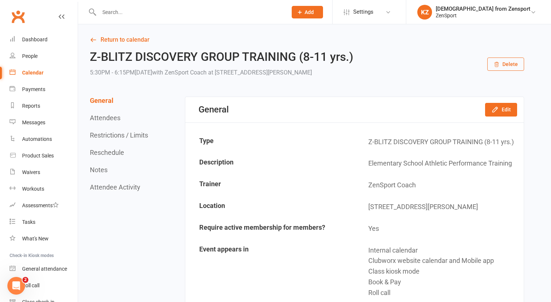
click at [508, 60] on button "Delete" at bounding box center [505, 63] width 37 height 13
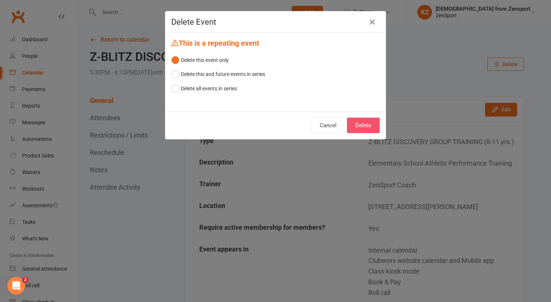
click at [362, 122] on button "Delete" at bounding box center [363, 125] width 33 height 15
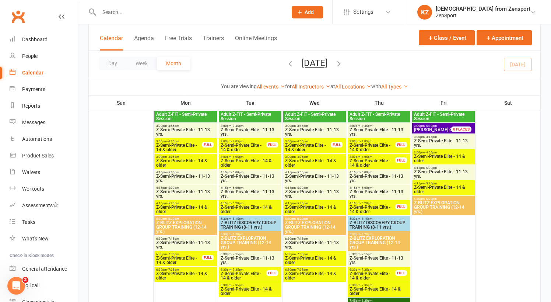
scroll to position [830, 0]
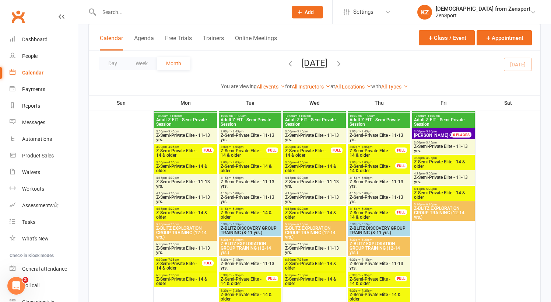
click at [251, 241] on span "Z-BLITZ EXPLORATION GROUP TRAINING (12-14 yrs.)" at bounding box center [250, 247] width 60 height 13
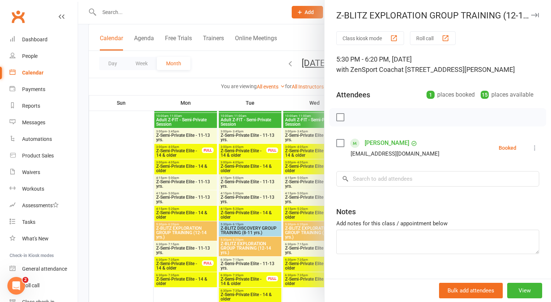
click at [534, 146] on icon at bounding box center [534, 147] width 7 height 7
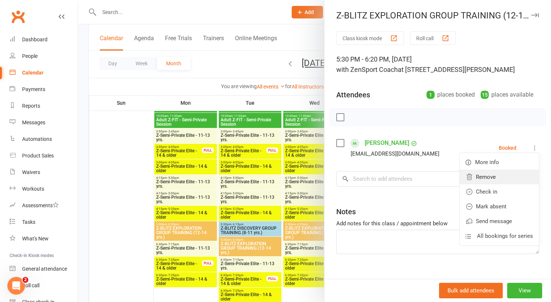
click at [502, 175] on link "Remove" at bounding box center [499, 176] width 79 height 15
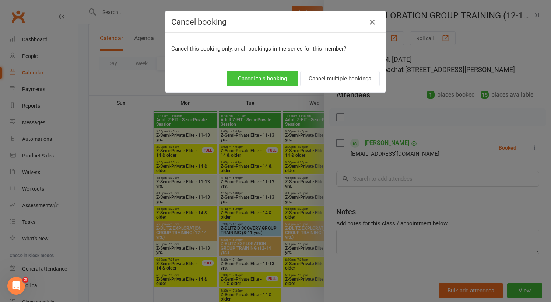
click at [278, 76] on button "Cancel this booking" at bounding box center [263, 78] width 72 height 15
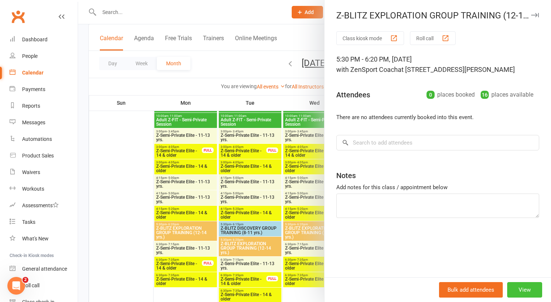
click at [526, 287] on button "View" at bounding box center [524, 289] width 35 height 15
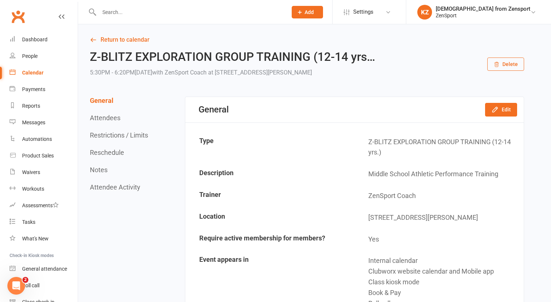
click at [508, 64] on button "Delete" at bounding box center [505, 63] width 37 height 13
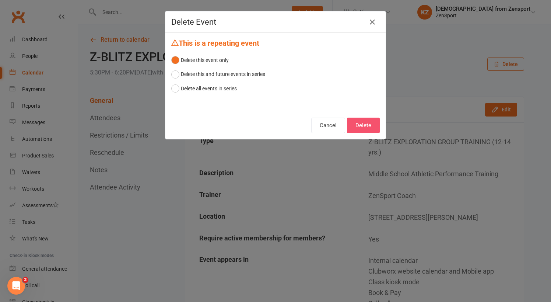
click at [361, 123] on button "Delete" at bounding box center [363, 125] width 33 height 15
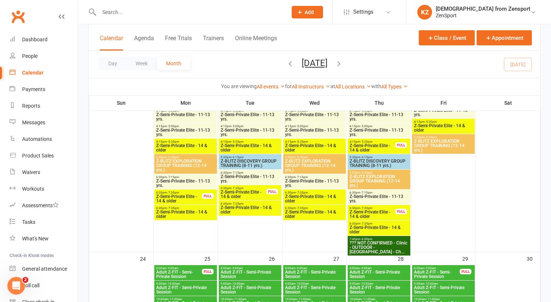
scroll to position [898, 0]
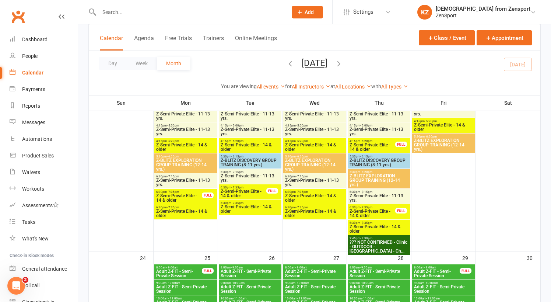
click at [364, 176] on span "Z-BLITZ EXPLORATION GROUP TRAINING (12-14 yrs.)" at bounding box center [379, 180] width 60 height 13
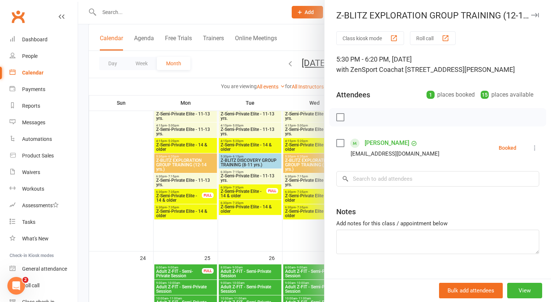
click at [535, 147] on icon at bounding box center [534, 147] width 7 height 7
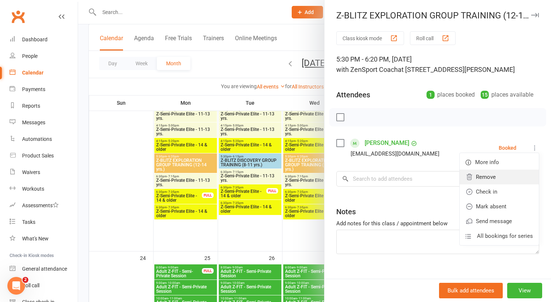
click at [481, 175] on link "Remove" at bounding box center [499, 176] width 79 height 15
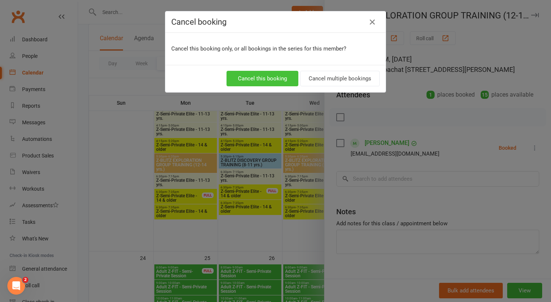
click at [271, 74] on button "Cancel this booking" at bounding box center [263, 78] width 72 height 15
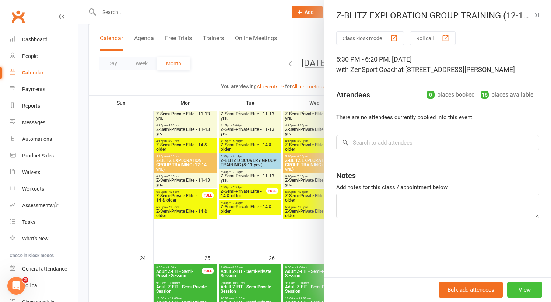
click at [525, 285] on button "View" at bounding box center [524, 289] width 35 height 15
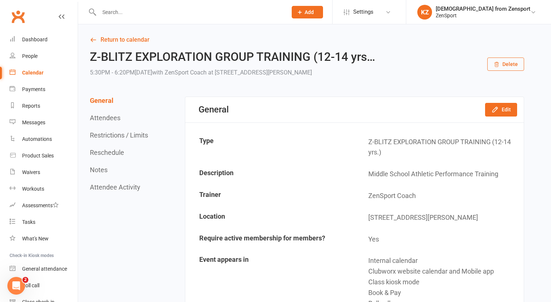
click at [508, 62] on button "Delete" at bounding box center [505, 63] width 37 height 13
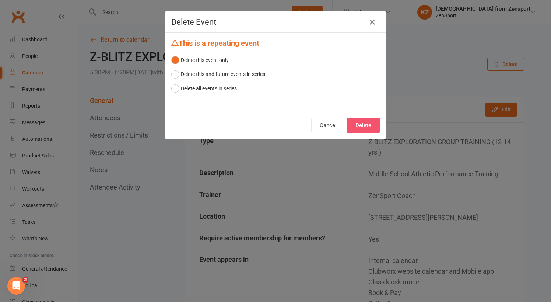
click at [362, 123] on button "Delete" at bounding box center [363, 125] width 33 height 15
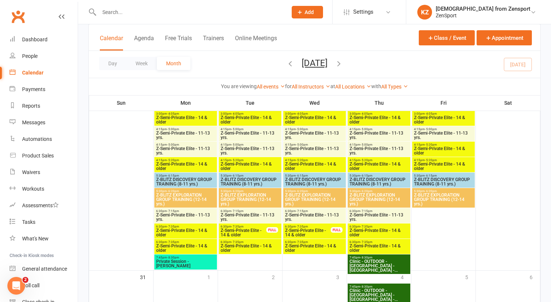
scroll to position [1115, 0]
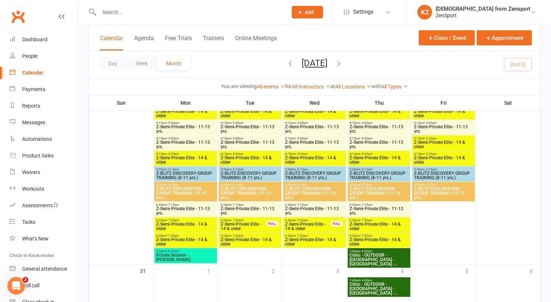
click at [199, 168] on span "5:30pm - 6:15pm" at bounding box center [186, 169] width 60 height 3
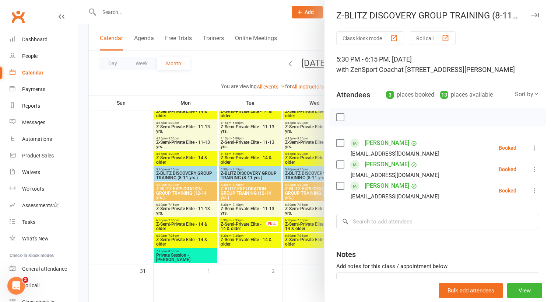
click at [342, 115] on label at bounding box center [339, 116] width 7 height 7
click at [405, 116] on icon "button" at bounding box center [403, 117] width 8 height 8
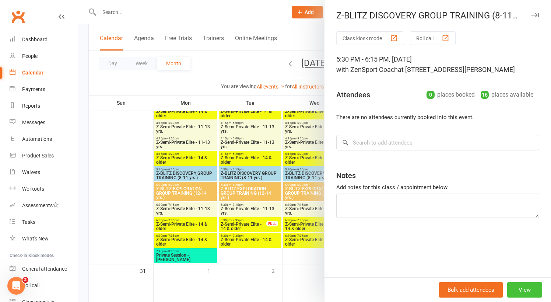
click at [537, 285] on button "View" at bounding box center [524, 289] width 35 height 15
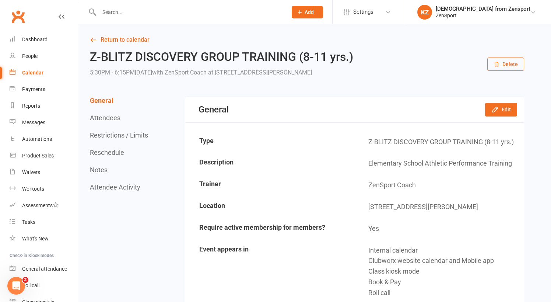
click at [504, 64] on button "Delete" at bounding box center [505, 63] width 37 height 13
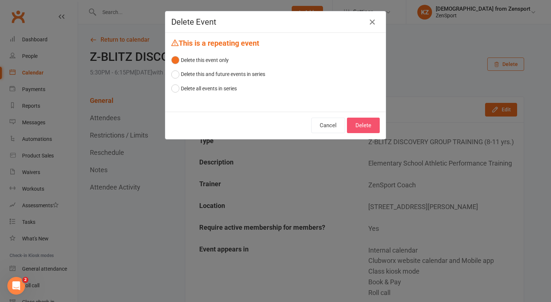
click at [358, 125] on button "Delete" at bounding box center [363, 125] width 33 height 15
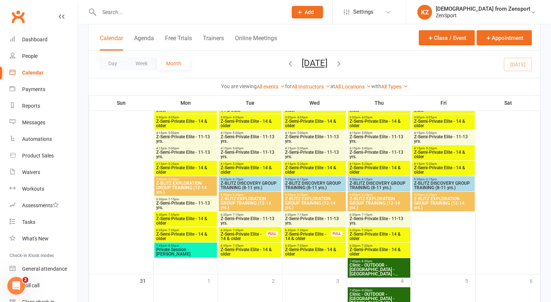
scroll to position [1114, 0]
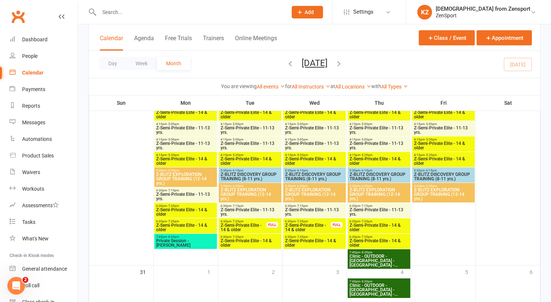
click at [304, 172] on span "Z-BLITZ DISCOVERY GROUP TRAINING (8-11 yrs.)" at bounding box center [315, 176] width 60 height 9
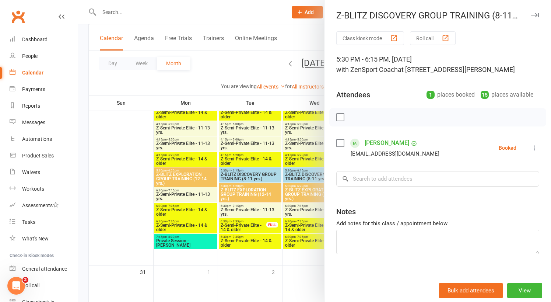
click at [536, 147] on icon at bounding box center [534, 147] width 7 height 7
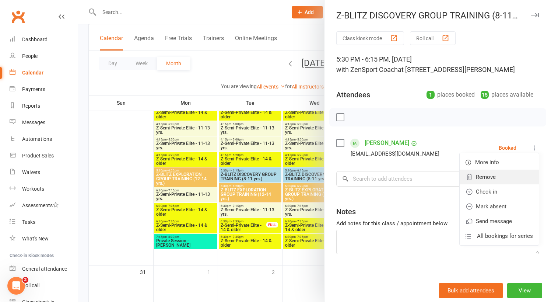
click at [490, 173] on link "Remove" at bounding box center [499, 176] width 79 height 15
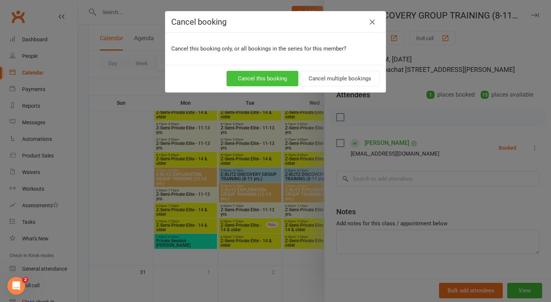
click at [270, 73] on button "Cancel this booking" at bounding box center [263, 78] width 72 height 15
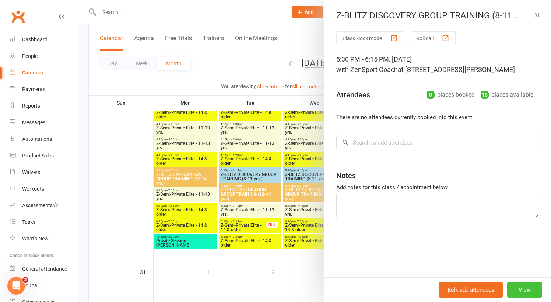
click at [526, 286] on button "View" at bounding box center [524, 289] width 35 height 15
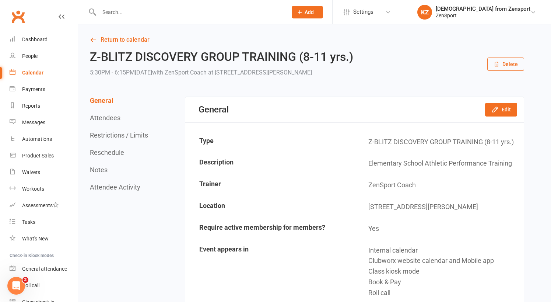
click at [508, 62] on button "Delete" at bounding box center [505, 63] width 37 height 13
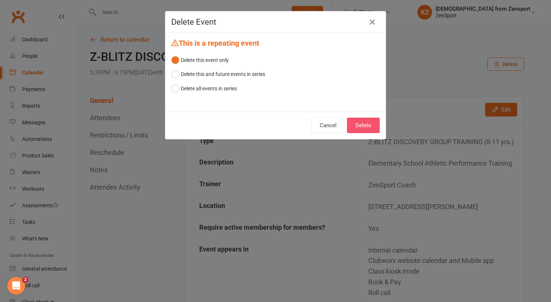
click at [372, 120] on button "Delete" at bounding box center [363, 125] width 33 height 15
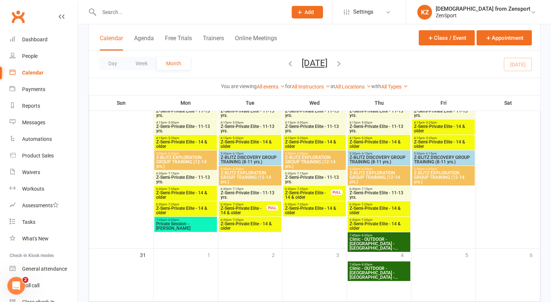
scroll to position [1133, 0]
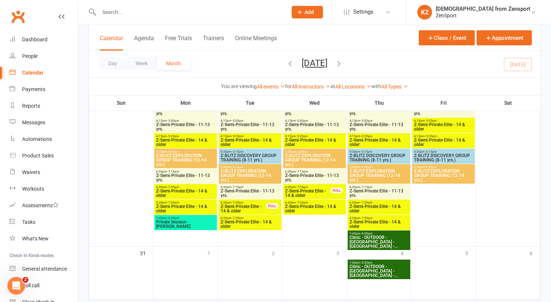
click at [438, 151] on span "5:30pm - 6:15pm" at bounding box center [444, 151] width 60 height 3
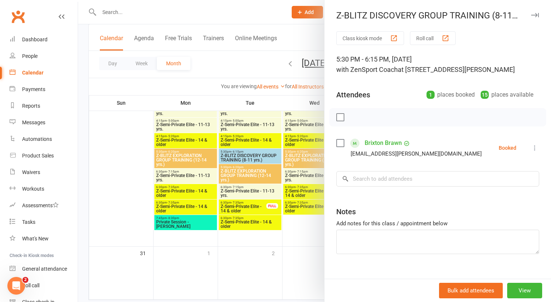
click at [537, 146] on icon at bounding box center [534, 147] width 7 height 7
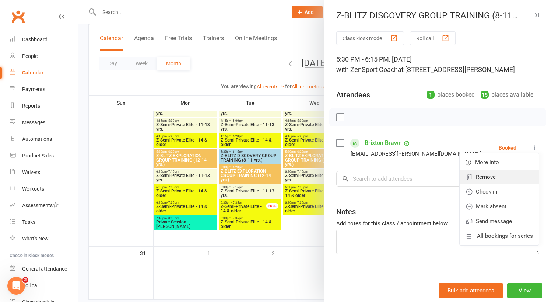
click at [504, 175] on link "Remove" at bounding box center [499, 176] width 79 height 15
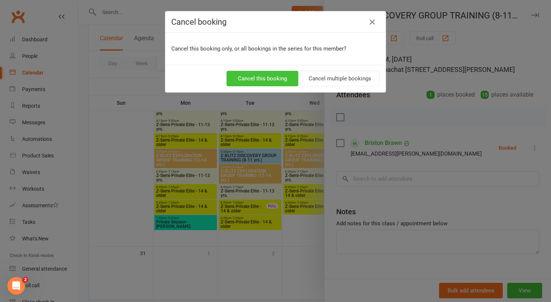
click at [266, 73] on button "Cancel this booking" at bounding box center [263, 78] width 72 height 15
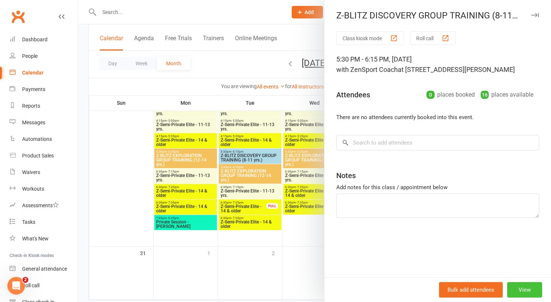
click at [532, 289] on button "View" at bounding box center [524, 289] width 35 height 15
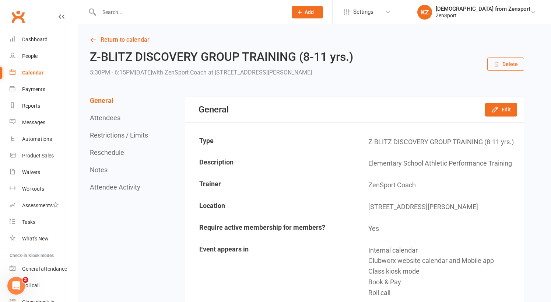
click at [514, 62] on button "Delete" at bounding box center [505, 63] width 37 height 13
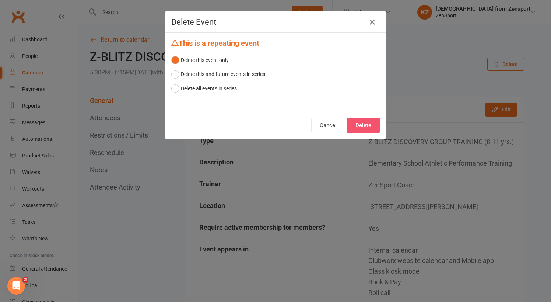
click at [368, 122] on button "Delete" at bounding box center [363, 125] width 33 height 15
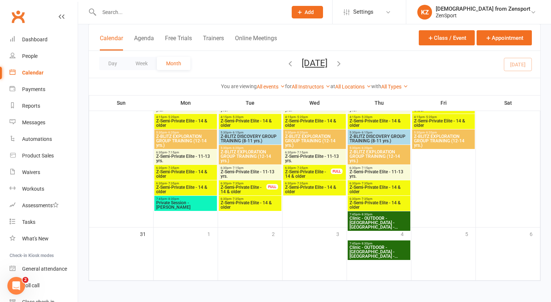
scroll to position [1158, 0]
click at [252, 150] on span "Z-BLITZ EXPLORATION GROUP TRAINING (12-14 yrs.)" at bounding box center [250, 156] width 60 height 13
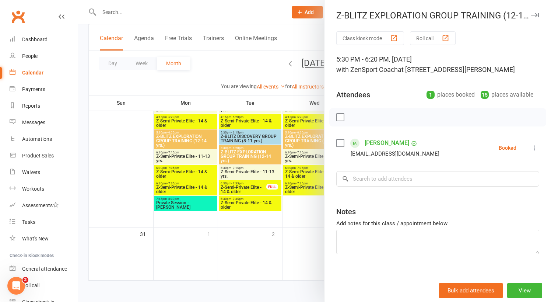
click at [535, 146] on icon at bounding box center [534, 147] width 7 height 7
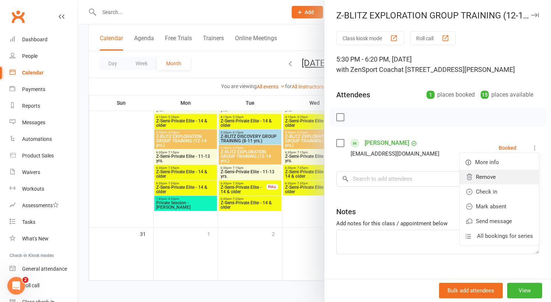
click at [487, 175] on link "Remove" at bounding box center [499, 176] width 79 height 15
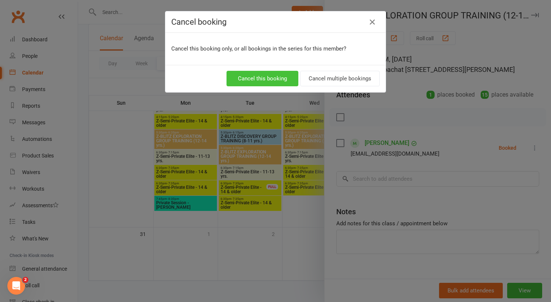
click at [269, 72] on button "Cancel this booking" at bounding box center [263, 78] width 72 height 15
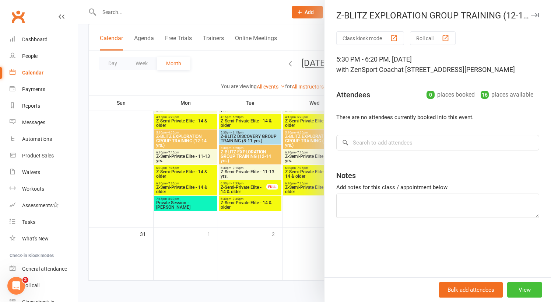
click at [523, 286] on button "View" at bounding box center [524, 289] width 35 height 15
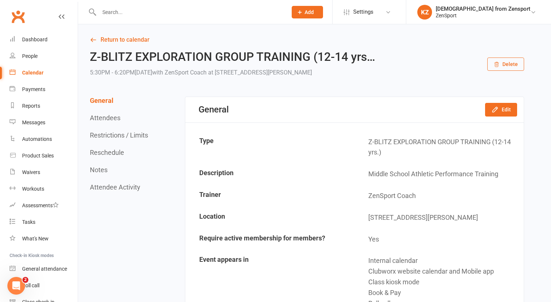
click at [508, 60] on button "Delete" at bounding box center [505, 63] width 37 height 13
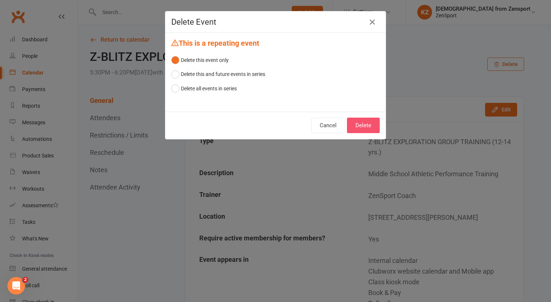
click at [375, 125] on button "Delete" at bounding box center [363, 125] width 33 height 15
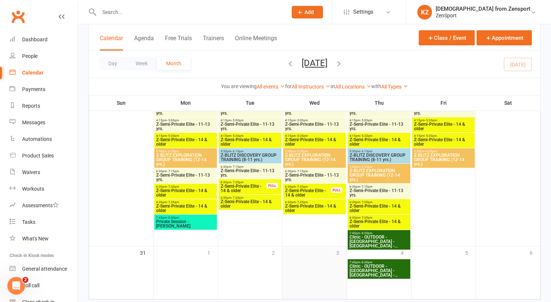
scroll to position [1121, 0]
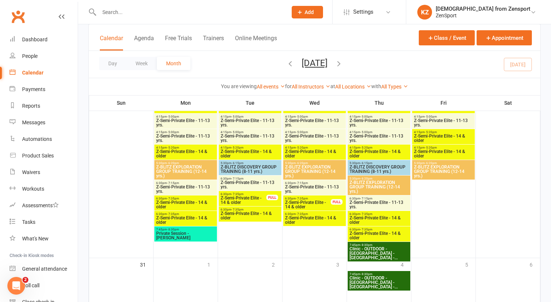
click at [370, 181] on span "Z-BLITZ EXPLORATION GROUP TRAINING (12-14 yrs.)" at bounding box center [379, 186] width 60 height 13
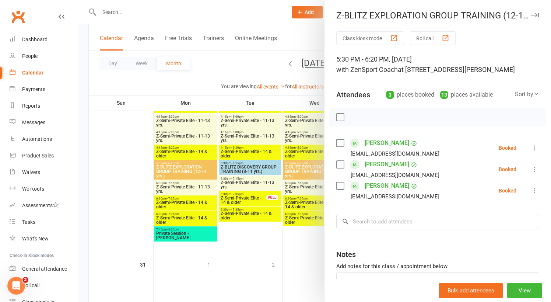
click at [342, 117] on label at bounding box center [339, 116] width 7 height 7
click at [404, 115] on icon "button" at bounding box center [403, 117] width 8 height 8
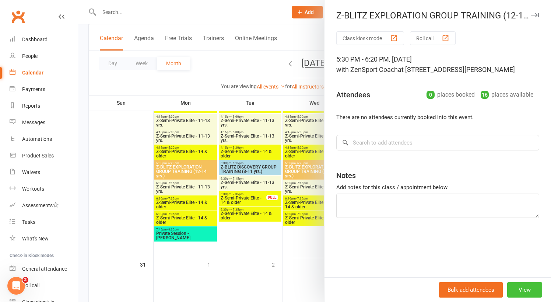
click at [526, 284] on button "View" at bounding box center [524, 289] width 35 height 15
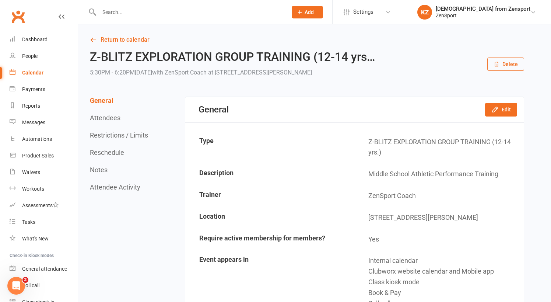
click at [504, 62] on button "Delete" at bounding box center [505, 63] width 37 height 13
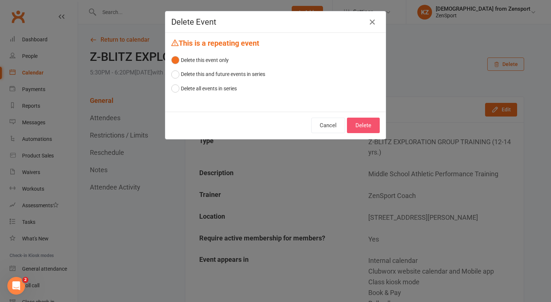
click at [363, 123] on button "Delete" at bounding box center [363, 125] width 33 height 15
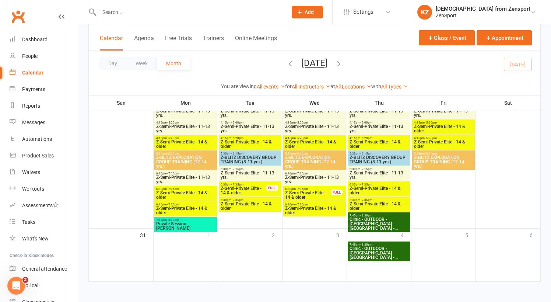
scroll to position [1138, 0]
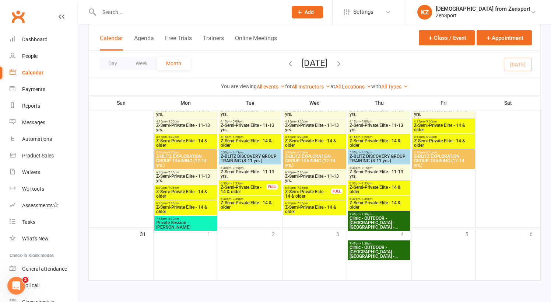
click at [210, 154] on span "Z-BLITZ EXPLORATION GROUP TRAINING (12-14 yrs.)" at bounding box center [186, 160] width 60 height 13
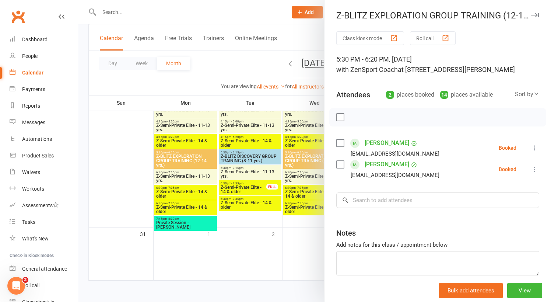
click at [246, 221] on div at bounding box center [314, 151] width 473 height 302
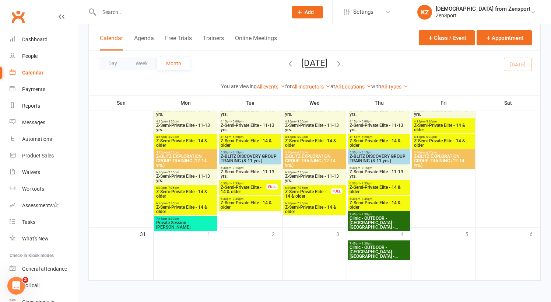
click at [249, 154] on span "Z-BLITZ DISCOVERY GROUP TRAINING (8-11 yrs.)" at bounding box center [250, 158] width 60 height 9
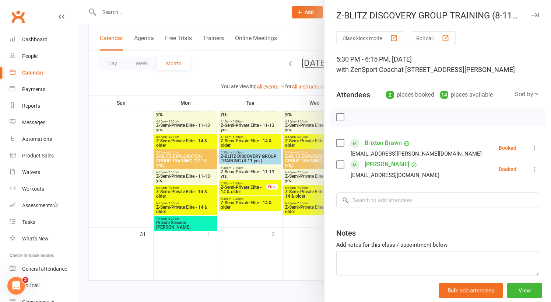
click at [260, 240] on div at bounding box center [314, 151] width 473 height 302
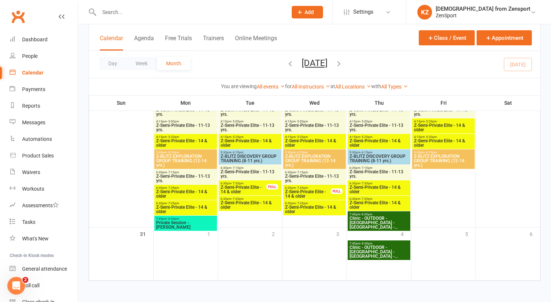
click at [304, 154] on span "Z-BLITZ EXPLORATION GROUP TRAINING (12-14 yrs.)" at bounding box center [315, 160] width 60 height 13
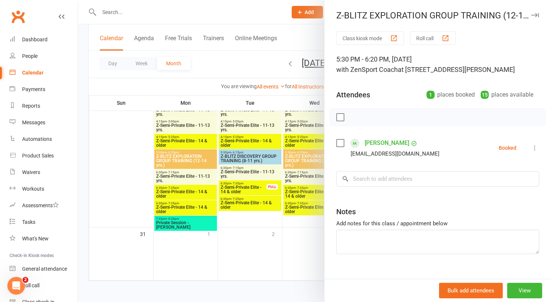
click at [269, 230] on div at bounding box center [314, 151] width 473 height 302
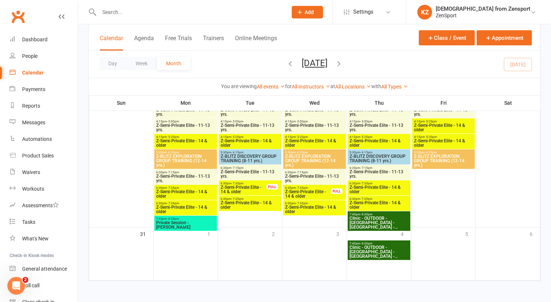
click at [367, 151] on span "- 6:15pm" at bounding box center [366, 152] width 12 height 3
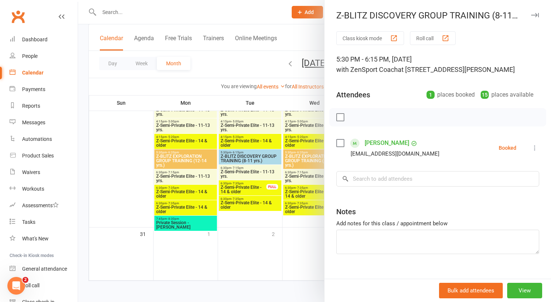
click at [281, 237] on div at bounding box center [314, 151] width 473 height 302
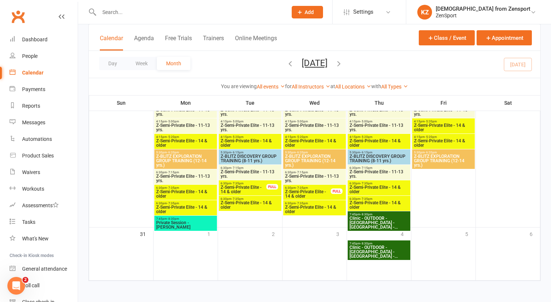
click at [430, 154] on span "Z-BLITZ EXPLORATION GROUP TRAINING (12-14 yrs.)" at bounding box center [444, 160] width 60 height 13
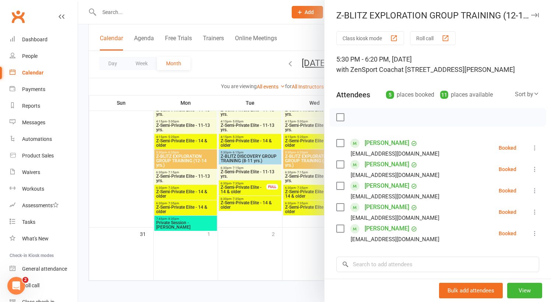
click at [277, 241] on div at bounding box center [314, 151] width 473 height 302
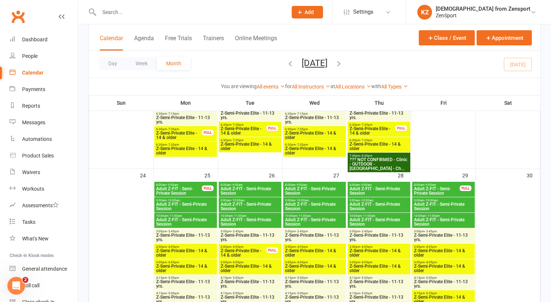
scroll to position [960, 0]
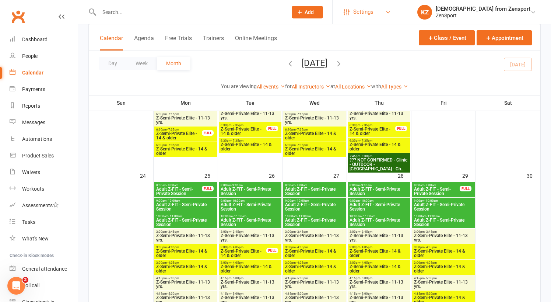
click at [374, 8] on span "Settings" at bounding box center [363, 12] width 20 height 17
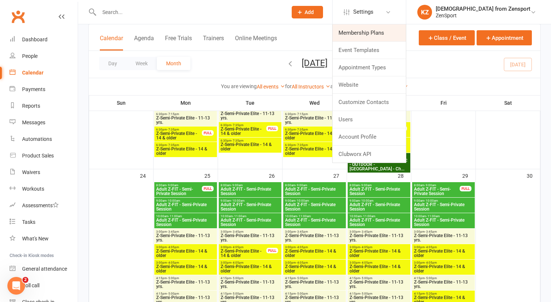
click at [395, 36] on link "Membership Plans" at bounding box center [369, 32] width 73 height 17
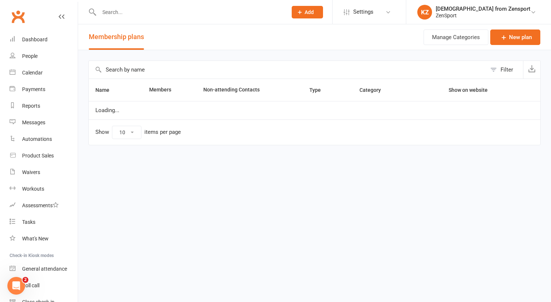
select select "100"
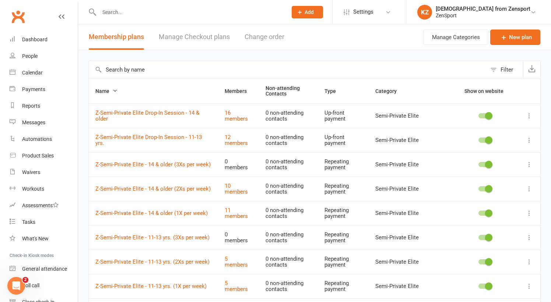
click at [314, 11] on span "Add" at bounding box center [309, 12] width 9 height 6
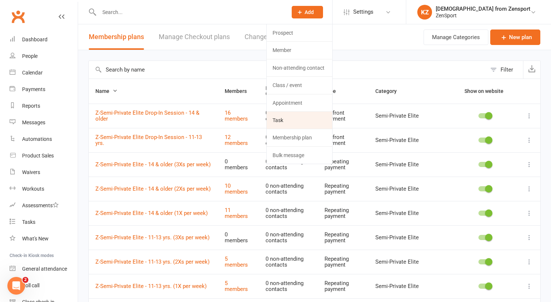
click at [330, 114] on link "Task" at bounding box center [300, 120] width 66 height 17
select select "43198"
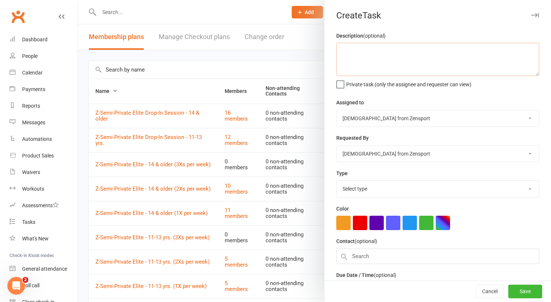
click at [352, 52] on textarea at bounding box center [437, 59] width 203 height 33
type textarea "Any memberships renewing [DATE] - cancel them!"
click at [340, 85] on label "Private task (only the assignee and requester can view)" at bounding box center [403, 82] width 135 height 7
click at [340, 79] on input "Private task (only the assignee and requester can view)" at bounding box center [403, 79] width 135 height 0
select select "9788"
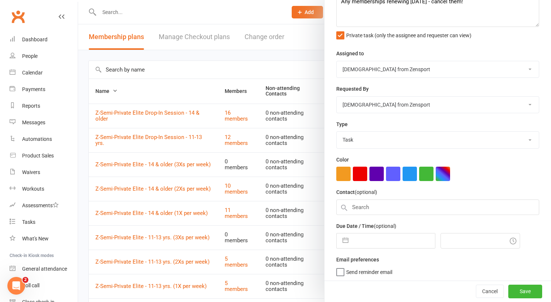
select select "6"
select select "2025"
select select "7"
select select "2025"
select select "8"
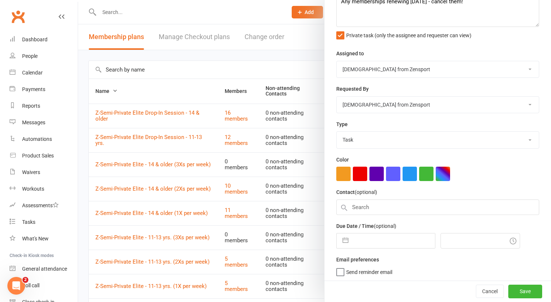
select select "2025"
click at [375, 236] on input "text" at bounding box center [393, 240] width 83 height 15
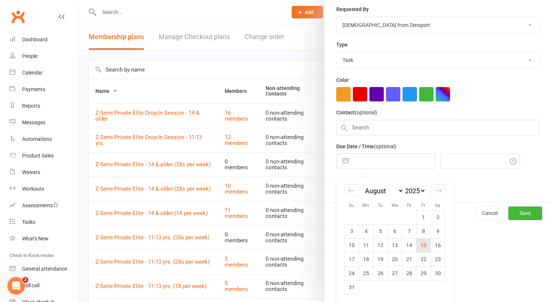
scroll to position [128, 0]
click at [423, 241] on td "15" at bounding box center [423, 245] width 14 height 14
type input "[DATE]"
type input "7:00pm"
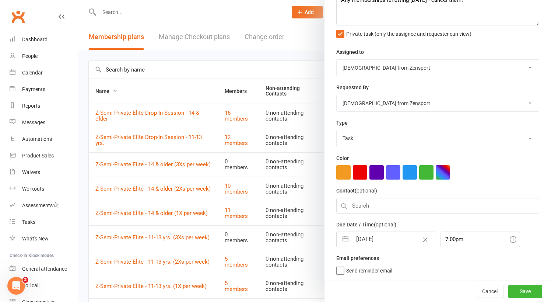
scroll to position [49, 0]
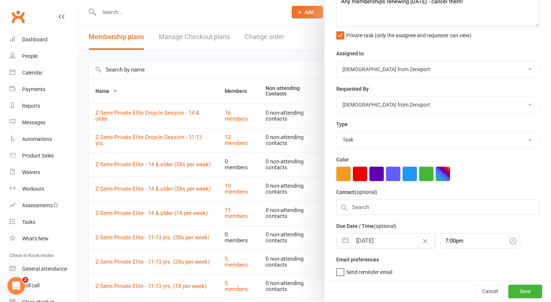
click at [354, 272] on span "Send reminder email" at bounding box center [369, 270] width 46 height 8
click at [354, 266] on input "Send reminder email" at bounding box center [364, 266] width 56 height 0
click at [529, 289] on button "Save" at bounding box center [525, 291] width 34 height 13
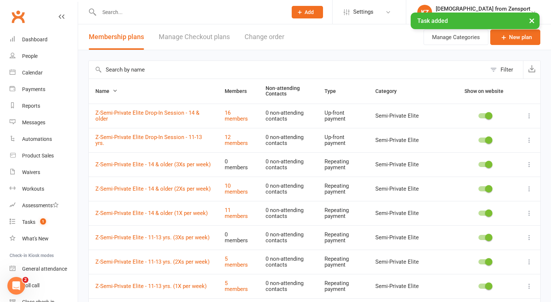
click at [323, 8] on button "Add" at bounding box center [307, 12] width 31 height 13
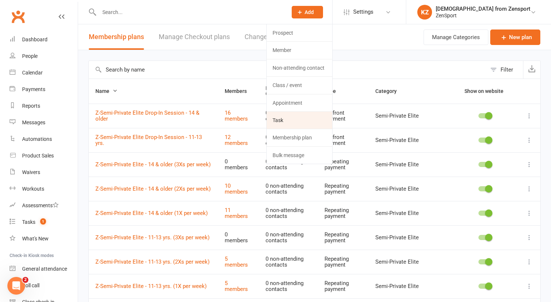
click at [332, 115] on link "Task" at bounding box center [300, 120] width 66 height 17
select select "43198"
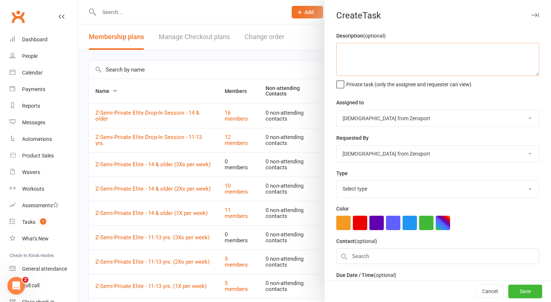
click at [378, 45] on textarea at bounding box center [437, 59] width 203 height 33
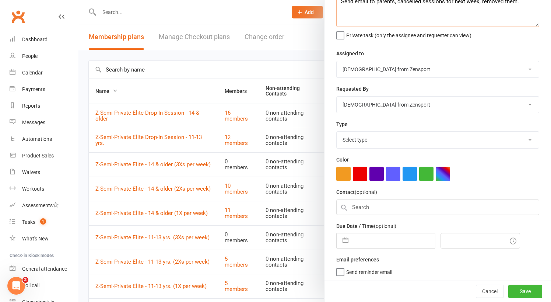
type textarea "Send email to parents, cancelled sessions for next week, removed them."
click at [371, 270] on span "Send reminder email" at bounding box center [369, 270] width 46 height 8
click at [371, 266] on input "Send reminder email" at bounding box center [364, 266] width 56 height 0
select select "9788"
click at [379, 29] on div "Description (optional) Send email to parents, cancelled sessions for next week,…" at bounding box center [437, 10] width 203 height 56
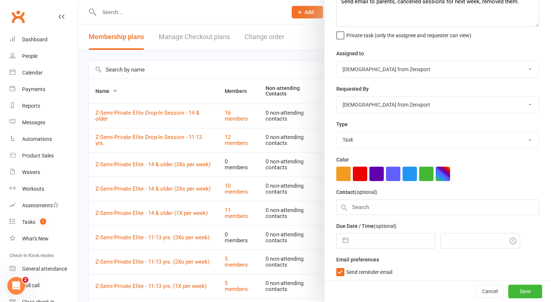
click at [378, 36] on span "Private task (only the assignee and requester can view)" at bounding box center [408, 34] width 125 height 8
click at [378, 30] on input "Private task (only the assignee and requester can view)" at bounding box center [403, 30] width 135 height 0
click at [521, 289] on button "Save" at bounding box center [525, 291] width 34 height 13
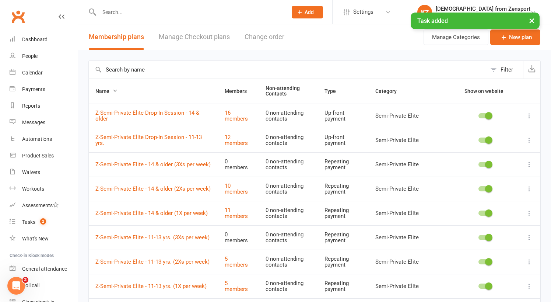
click at [314, 9] on span "Add" at bounding box center [309, 12] width 9 height 6
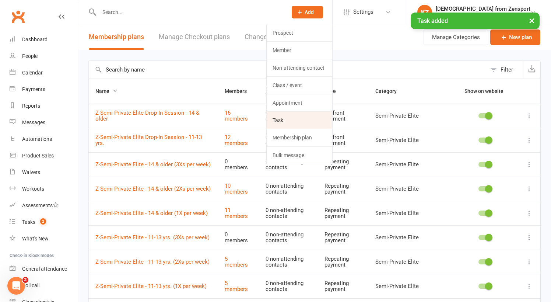
click at [332, 114] on link "Task" at bounding box center [300, 120] width 66 height 17
select select "43198"
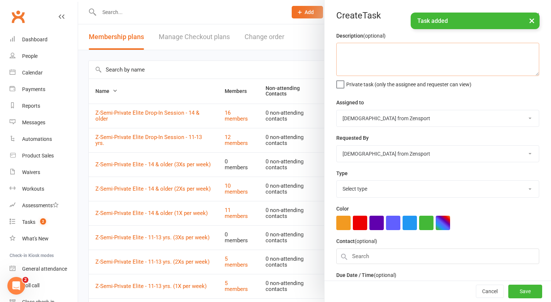
click at [384, 48] on textarea at bounding box center [437, 59] width 203 height 33
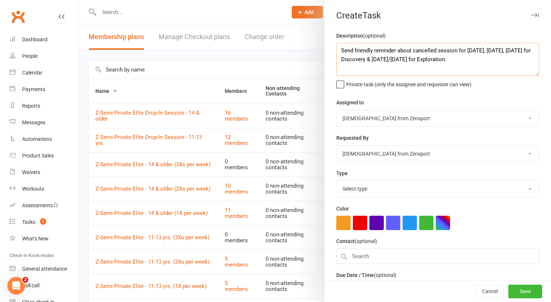
type textarea "Send friendly reminder about cancelled session for [DATE], [DATE], [DATE] for D…"
click at [343, 85] on label "Private task (only the assignee and requester can view)" at bounding box center [403, 82] width 135 height 7
click at [343, 79] on input "Private task (only the assignee and requester can view)" at bounding box center [403, 79] width 135 height 0
select select "9788"
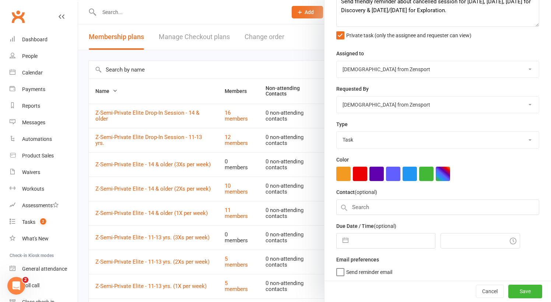
click at [364, 236] on input "text" at bounding box center [393, 240] width 83 height 15
select select "6"
select select "2025"
select select "7"
select select "2025"
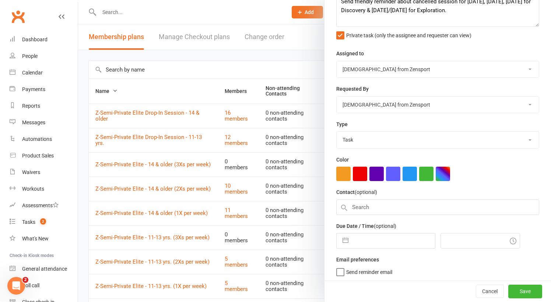
select select "8"
select select "2025"
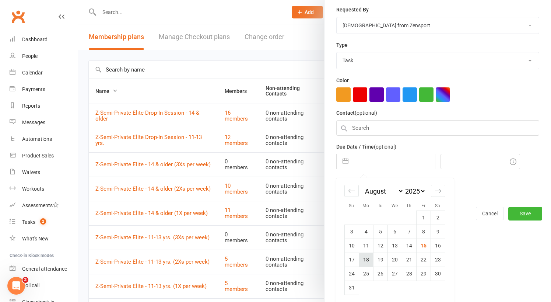
click at [368, 255] on td "18" at bounding box center [366, 259] width 14 height 14
type input "[DATE]"
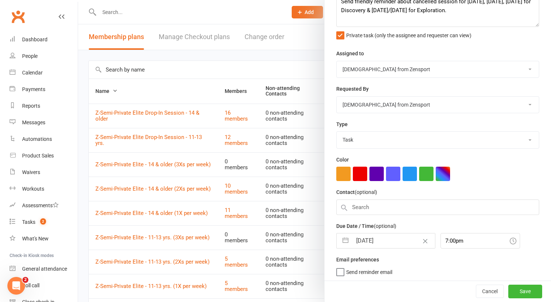
click at [364, 268] on span "Send reminder email" at bounding box center [369, 270] width 46 height 8
click at [364, 266] on input "Send reminder email" at bounding box center [364, 266] width 56 height 0
click at [459, 243] on input "7:00pm" at bounding box center [481, 240] width 80 height 15
click at [456, 255] on div "10:45am" at bounding box center [480, 258] width 79 height 12
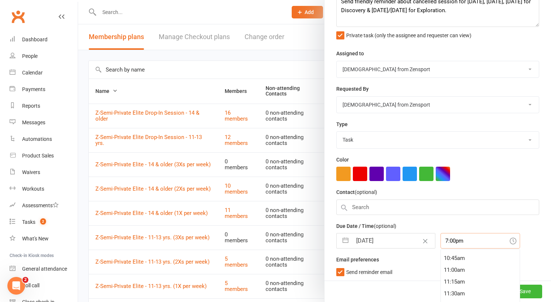
type input "10:45am"
click at [522, 287] on button "Save" at bounding box center [525, 291] width 34 height 13
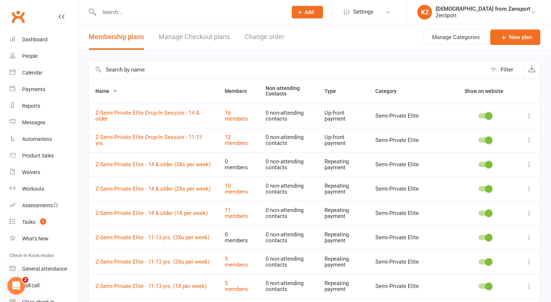
click at [116, 15] on input "text" at bounding box center [189, 12] width 185 height 10
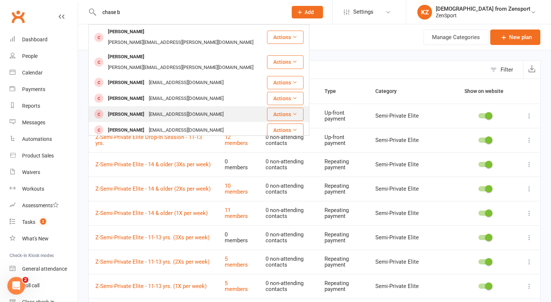
scroll to position [0, 0]
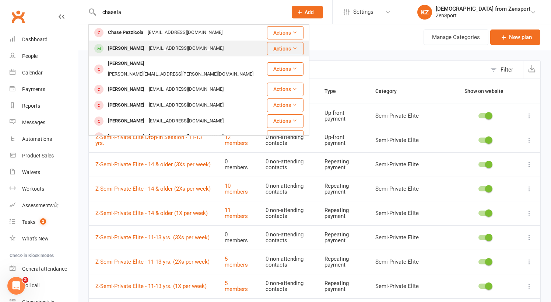
type input "chase la"
click at [147, 47] on div "[EMAIL_ADDRESS][DOMAIN_NAME]" at bounding box center [186, 48] width 79 height 11
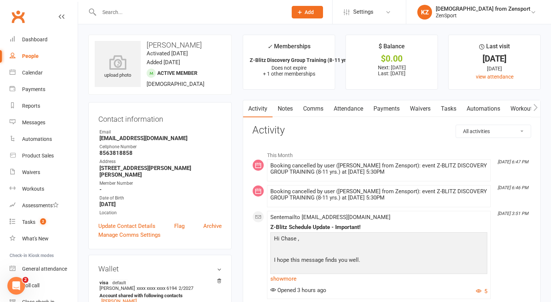
click at [387, 107] on link "Payments" at bounding box center [386, 108] width 36 height 17
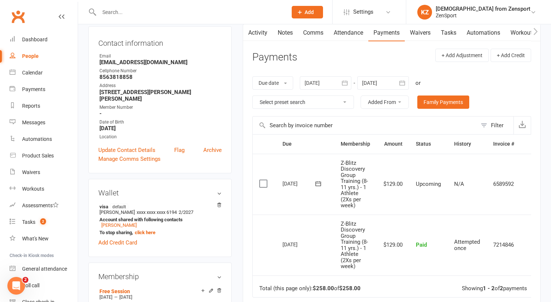
scroll to position [76, 0]
click at [108, 12] on input "text" at bounding box center [189, 12] width 185 height 10
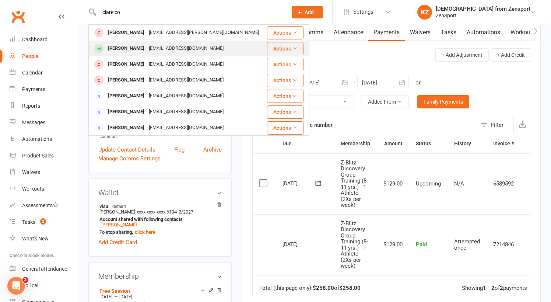
type input "clare co"
click at [111, 48] on div "[PERSON_NAME]" at bounding box center [126, 48] width 41 height 11
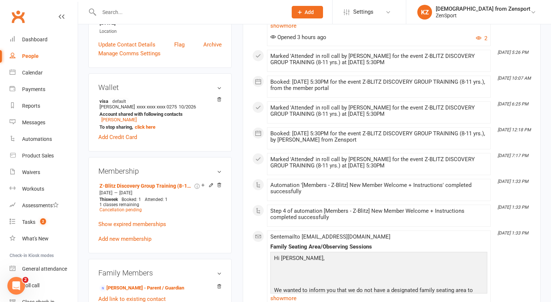
scroll to position [202, 0]
click at [132, 235] on link "Add new membership" at bounding box center [124, 238] width 53 height 7
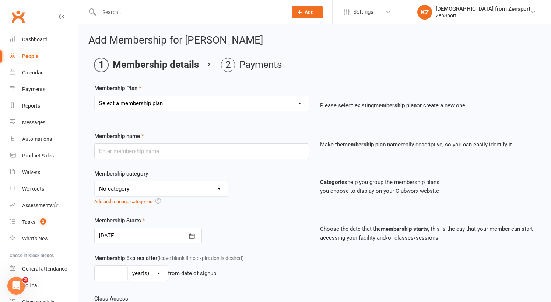
select select "7"
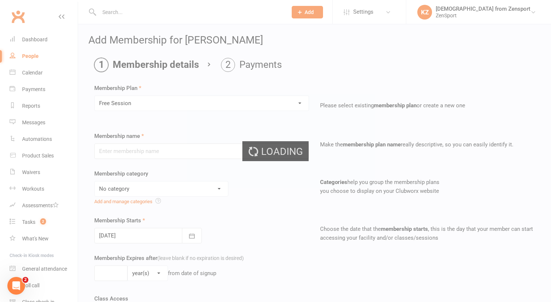
type input "Free Session"
select select "2"
type input "1"
select select "2"
type input "1"
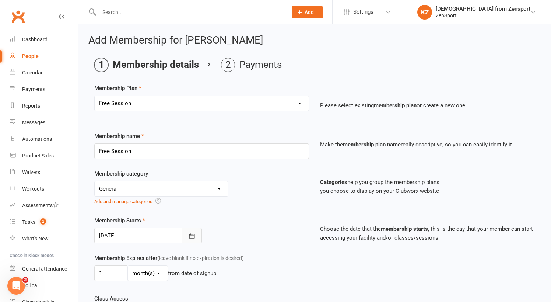
click at [188, 235] on icon "button" at bounding box center [191, 235] width 7 height 7
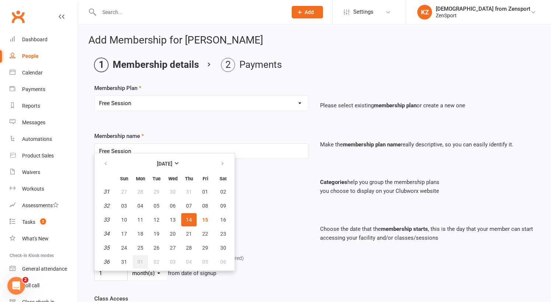
click at [139, 260] on span "01" at bounding box center [140, 262] width 6 height 6
type input "[DATE]"
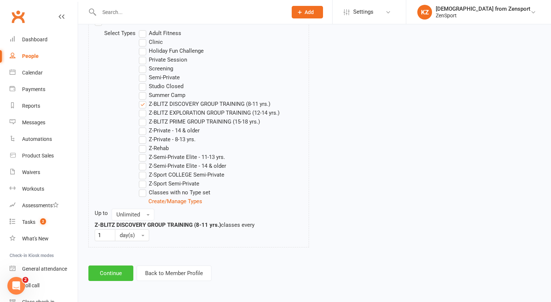
scroll to position [397, 0]
click at [119, 265] on button "Continue" at bounding box center [110, 272] width 45 height 15
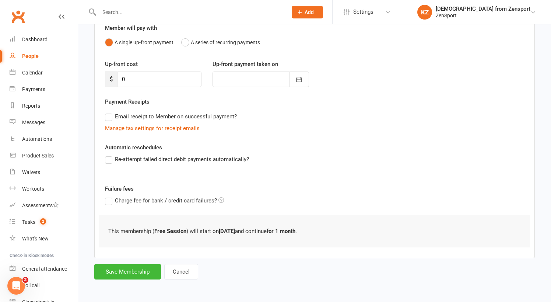
click at [138, 253] on form "Member will pay with A single up-front payment A series of recurring payments U…" at bounding box center [314, 146] width 441 height 266
click at [139, 266] on button "Save Membership" at bounding box center [127, 271] width 67 height 15
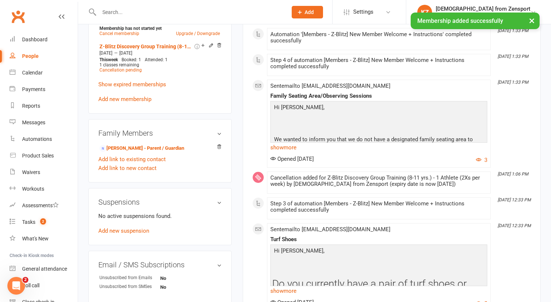
scroll to position [374, 0]
